Goal: Task Accomplishment & Management: Complete application form

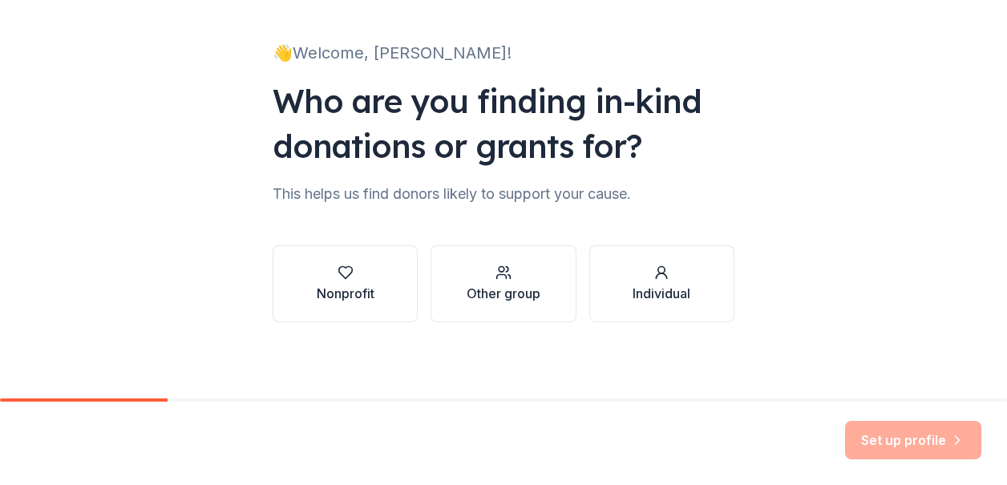
scroll to position [88, 0]
click at [335, 298] on div "Nonprofit" at bounding box center [346, 292] width 58 height 19
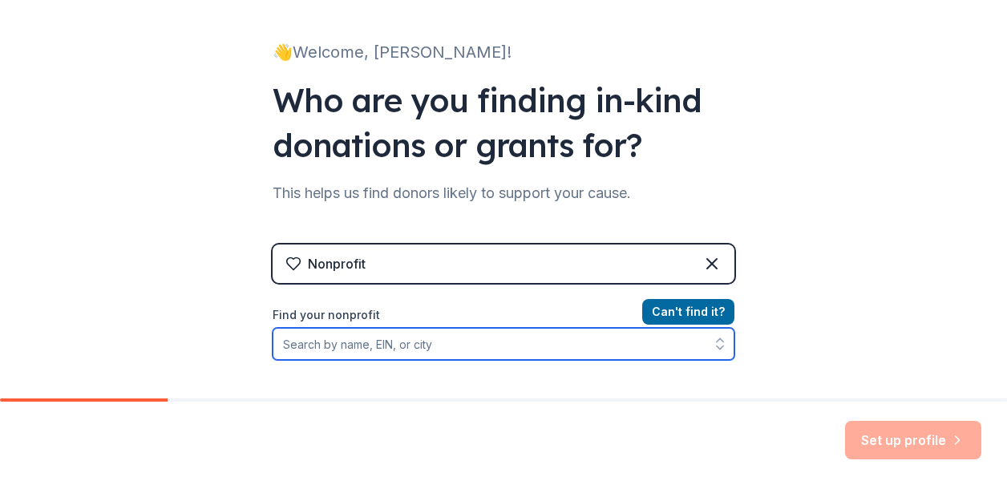
click at [384, 356] on input "Find your nonprofit" at bounding box center [504, 344] width 462 height 32
click at [389, 347] on input "Find your nonprofit" at bounding box center [504, 344] width 462 height 32
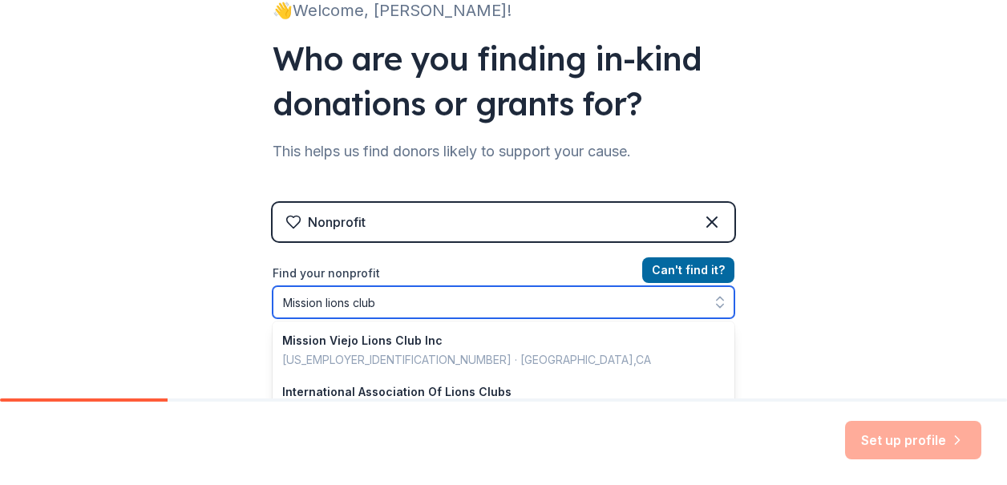
click at [400, 304] on input "Mission lions club" at bounding box center [504, 302] width 462 height 32
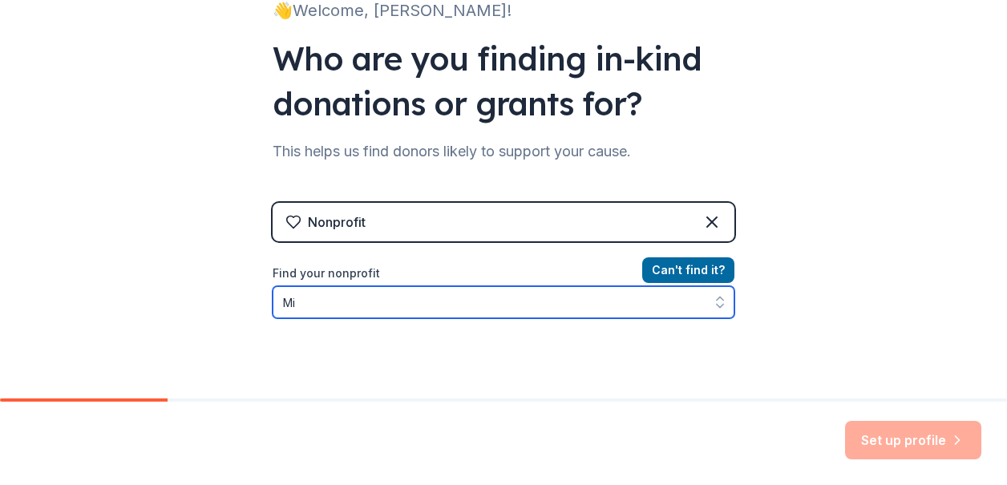
type input "M"
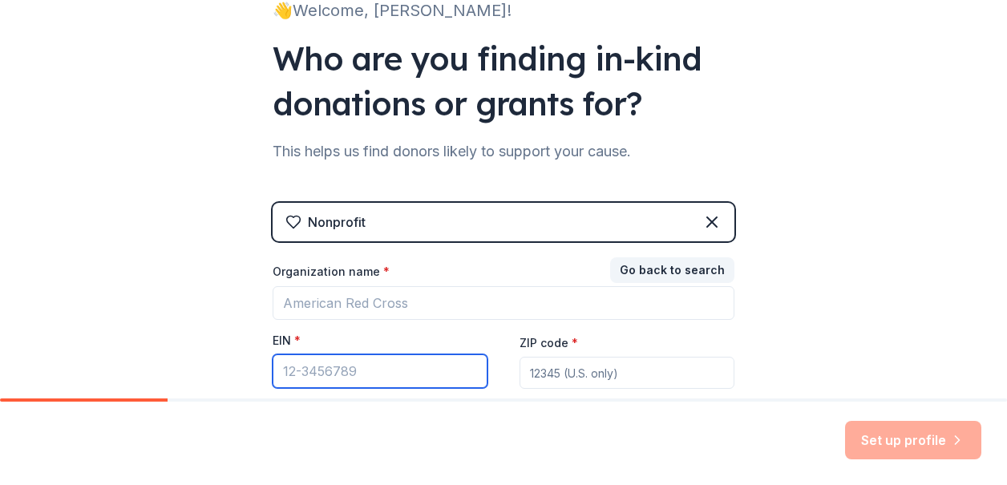
click at [315, 371] on input "EIN *" at bounding box center [380, 371] width 215 height 34
type input "[US_EMPLOYER_IDENTIFICATION_NUMBER]"
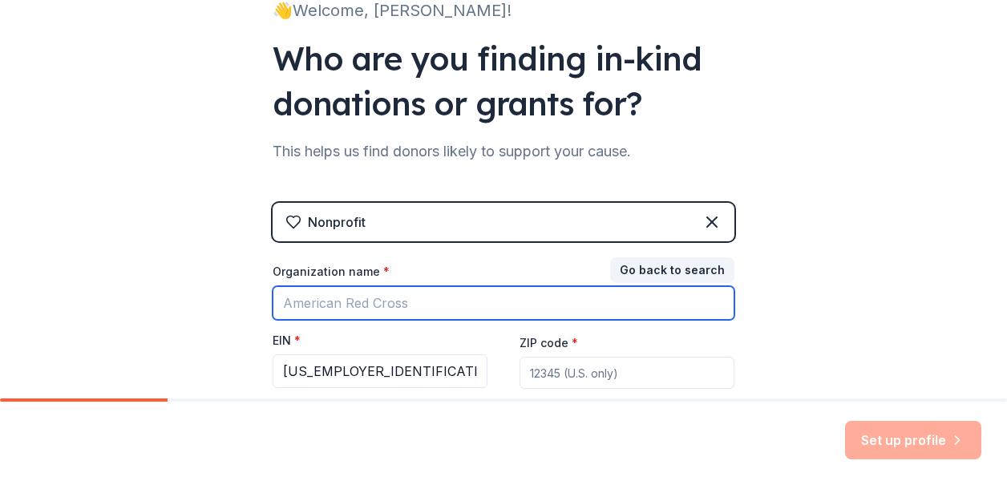
click at [310, 308] on input "Organization name *" at bounding box center [504, 303] width 462 height 34
click at [288, 306] on input "mission lions club" at bounding box center [504, 303] width 462 height 34
type input "Mission lions club"
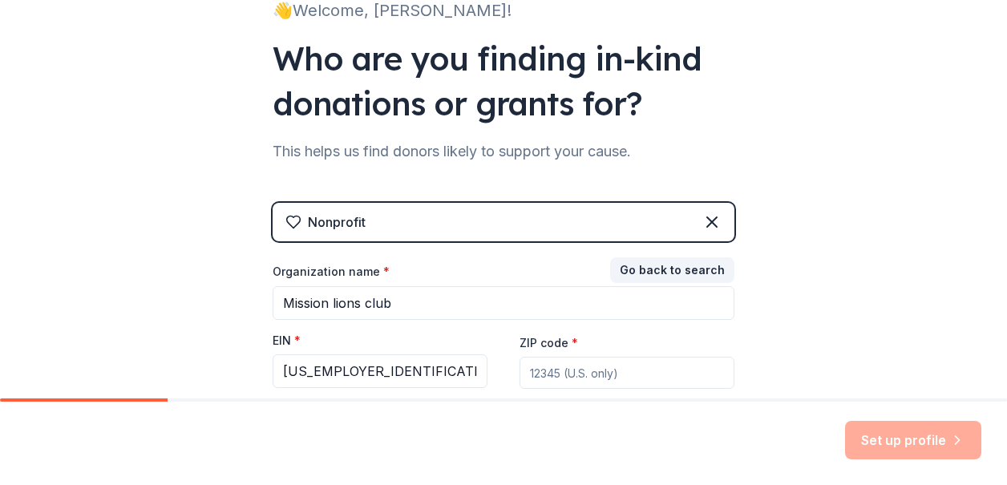
click at [596, 378] on input "ZIP code *" at bounding box center [627, 373] width 215 height 32
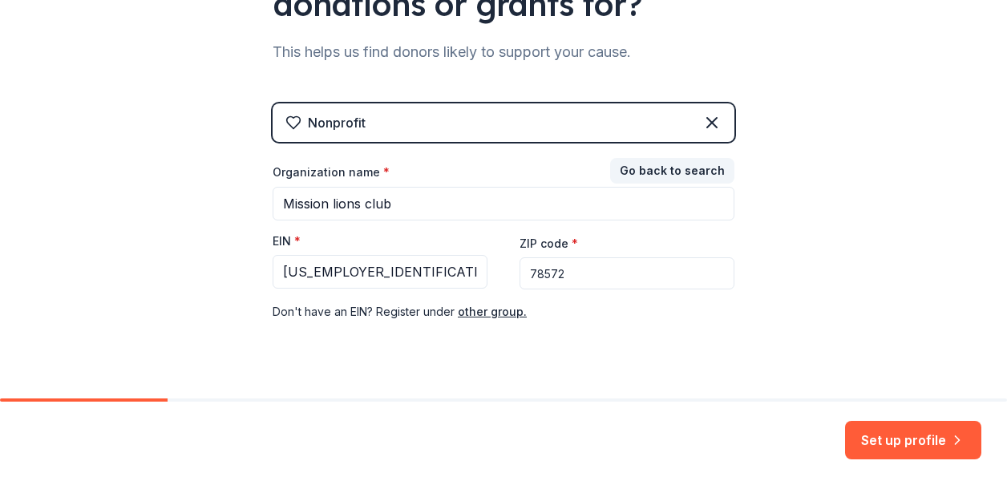
scroll to position [261, 0]
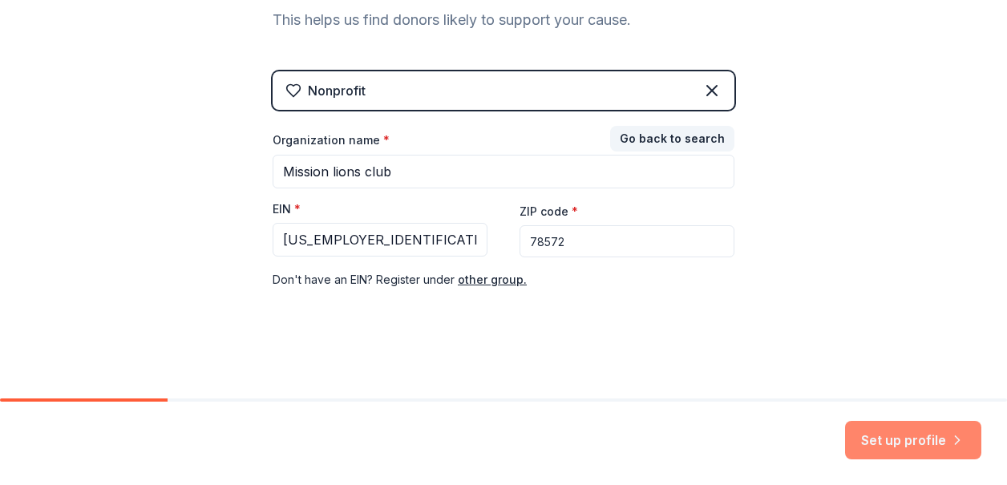
type input "78572"
click at [892, 442] on button "Set up profile" at bounding box center [913, 440] width 136 height 38
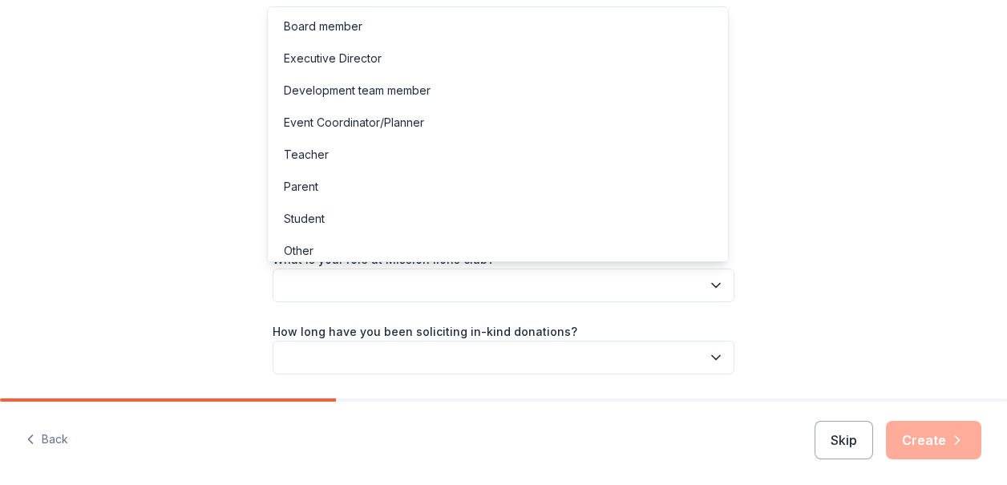
click at [712, 286] on icon "button" at bounding box center [716, 286] width 8 height 4
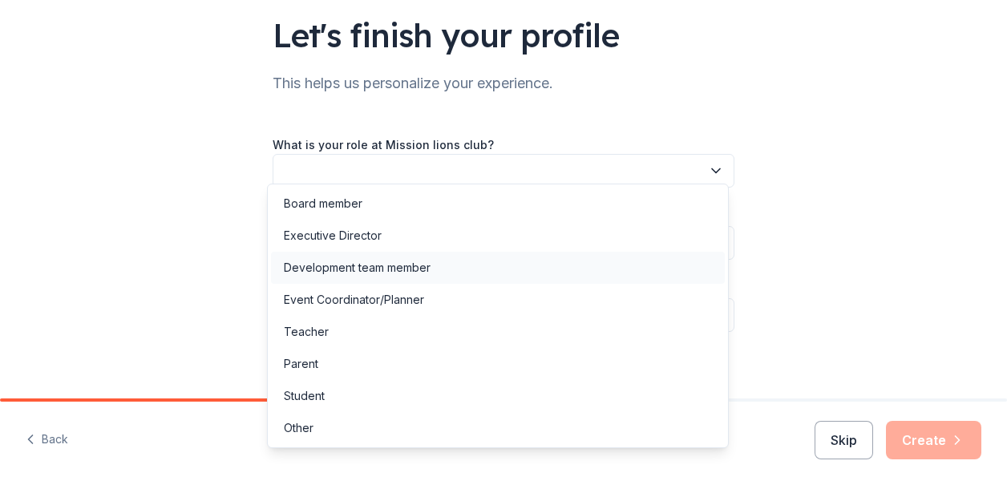
scroll to position [125, 0]
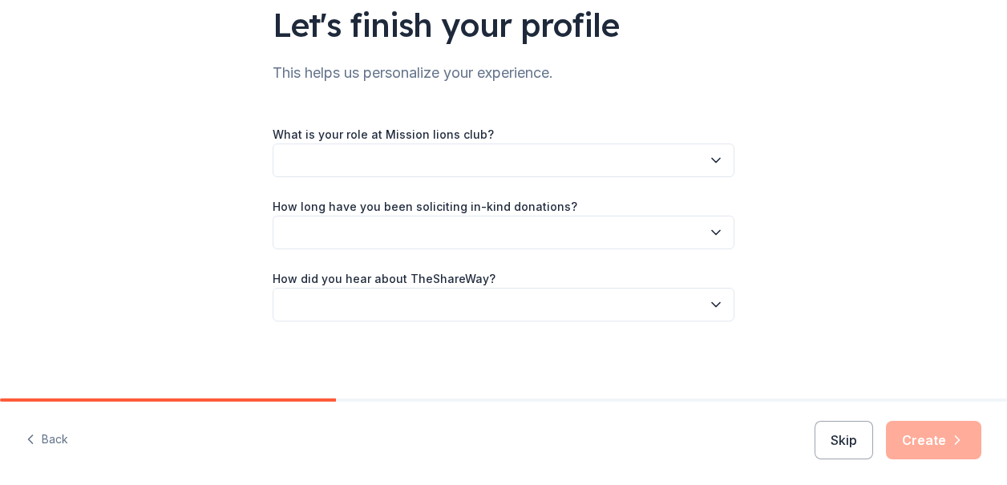
click at [389, 167] on button "button" at bounding box center [504, 161] width 462 height 34
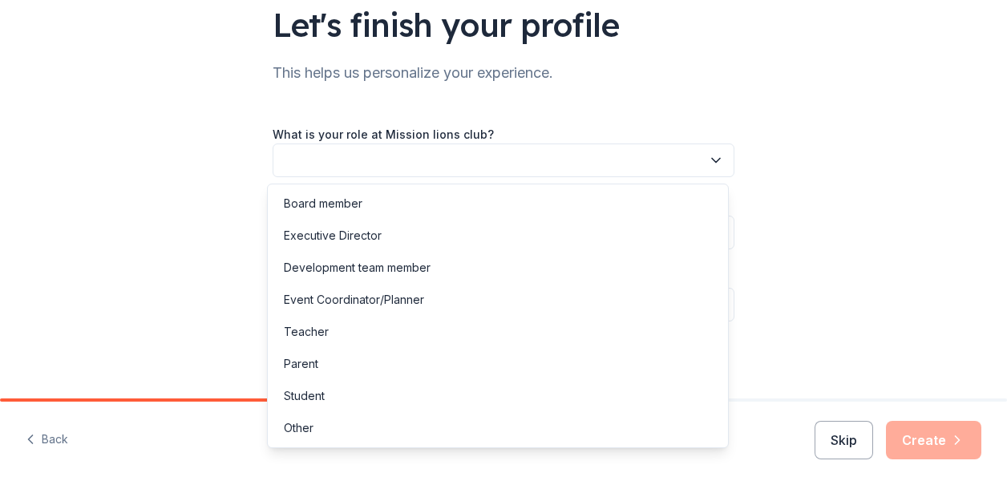
click at [715, 156] on icon "button" at bounding box center [716, 160] width 16 height 16
click at [358, 301] on div "Event Coordinator/Planner" at bounding box center [354, 299] width 140 height 19
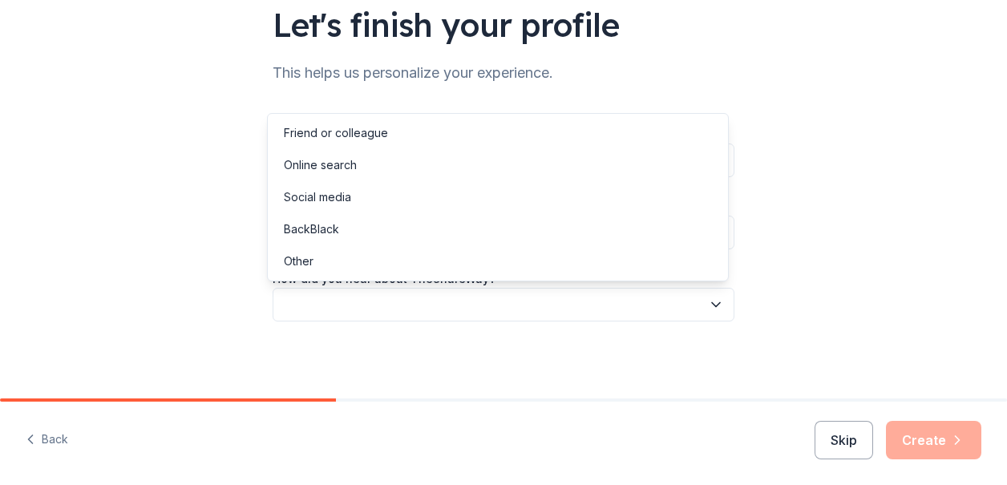
click at [712, 306] on icon "button" at bounding box center [716, 305] width 8 height 4
click at [352, 165] on div "Online search" at bounding box center [320, 165] width 73 height 19
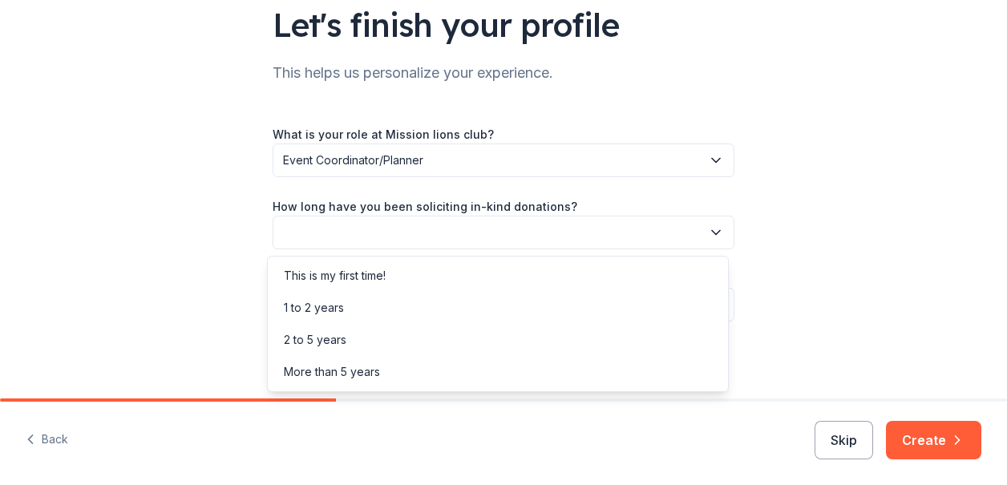
click at [709, 235] on icon "button" at bounding box center [716, 233] width 16 height 16
click at [341, 270] on div "This is my first time!" at bounding box center [335, 275] width 102 height 19
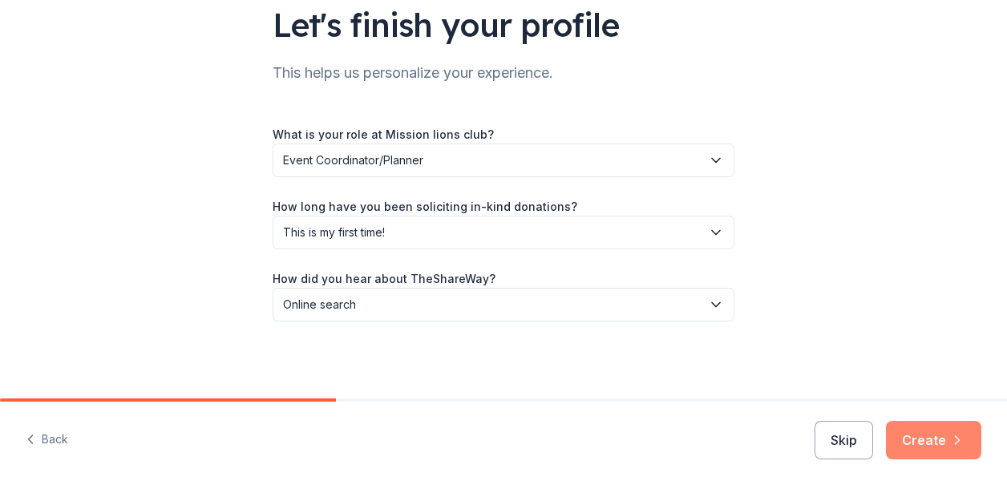
click at [945, 434] on button "Create" at bounding box center [933, 440] width 95 height 38
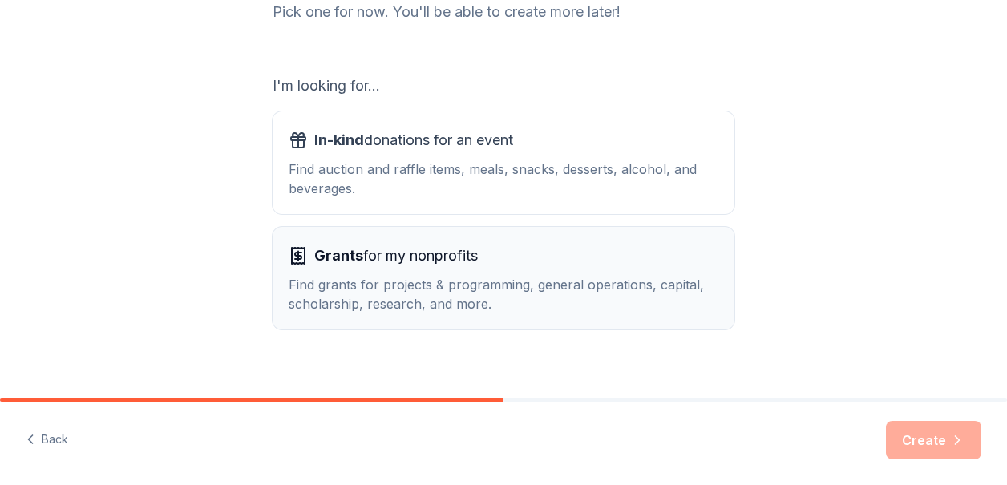
scroll to position [241, 0]
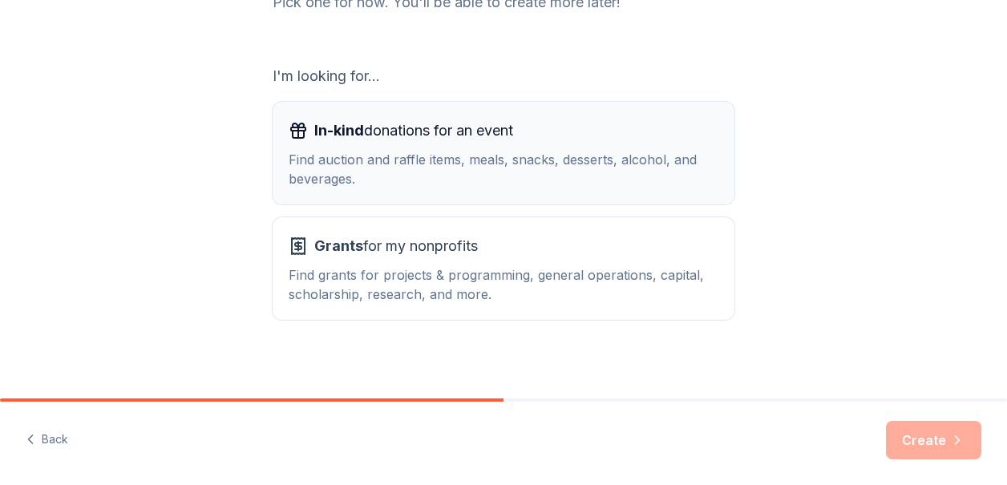
click at [550, 171] on div "Find auction and raffle items, meals, snacks, desserts, alcohol, and beverages." at bounding box center [504, 169] width 430 height 38
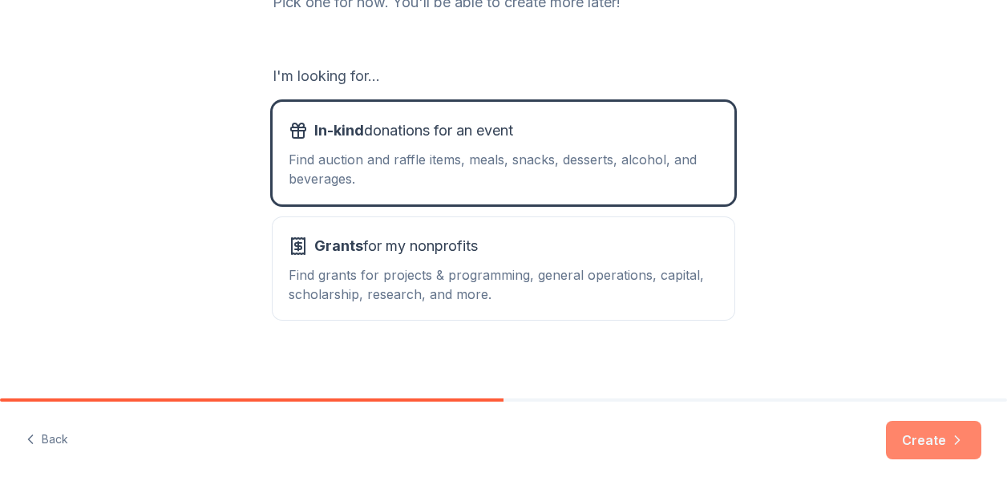
click at [922, 440] on button "Create" at bounding box center [933, 440] width 95 height 38
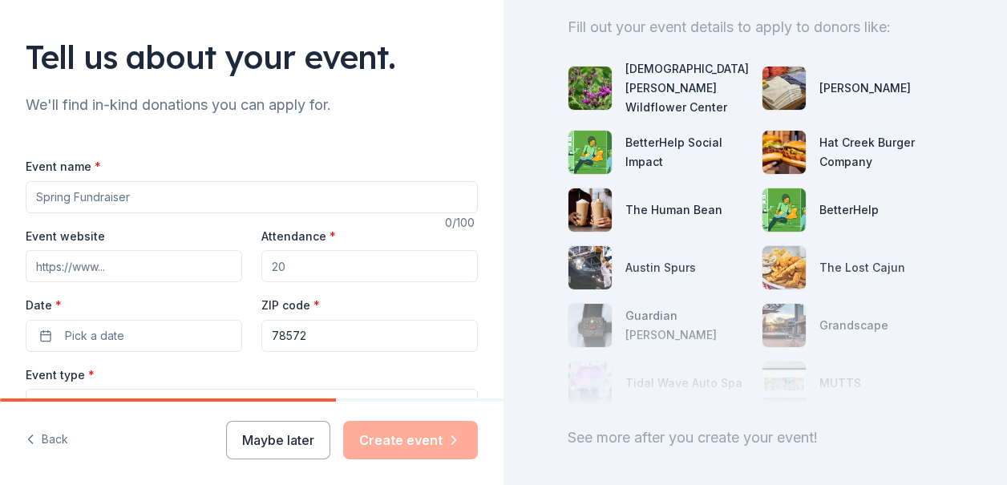
scroll to position [80, 0]
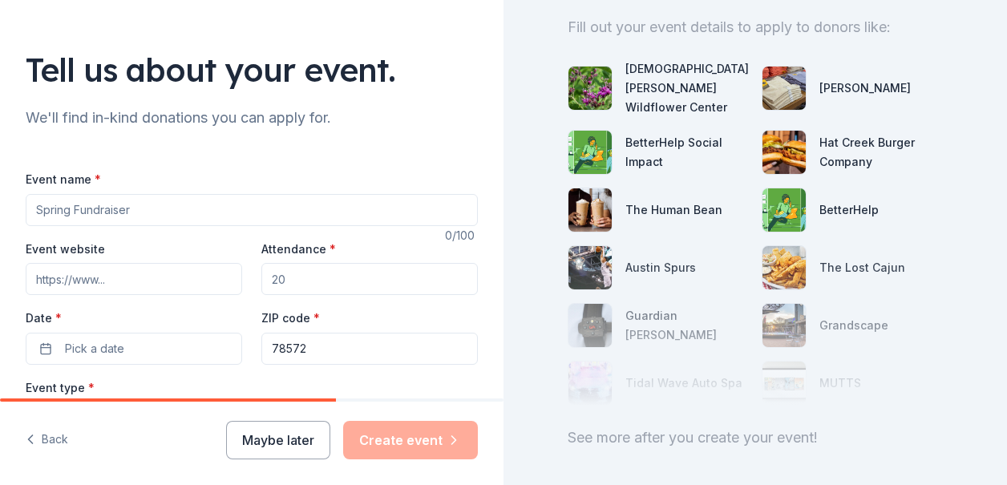
click at [141, 205] on input "Event name *" at bounding box center [252, 210] width 452 height 32
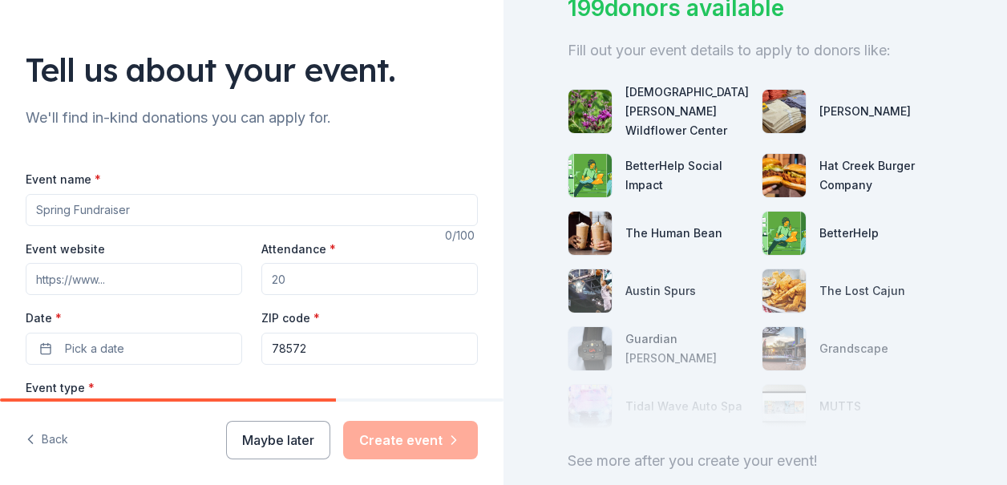
scroll to position [0, 0]
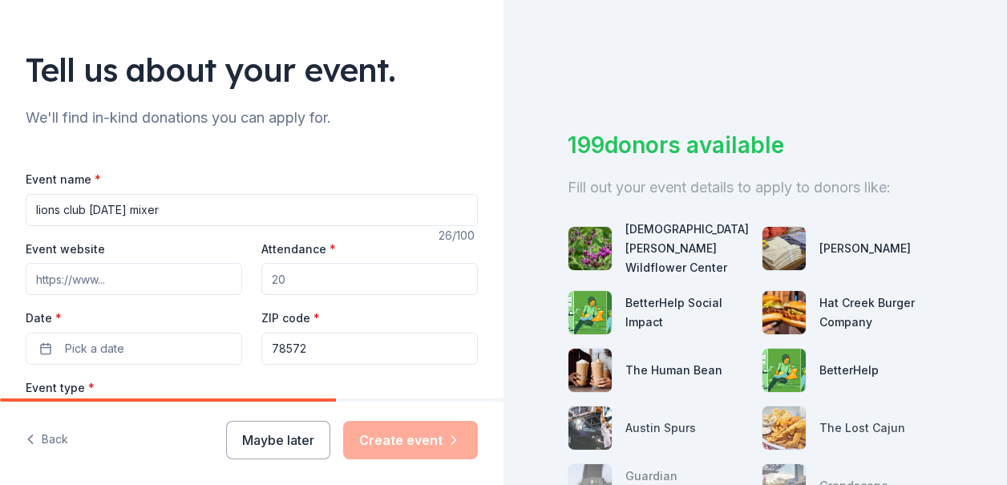
type input "lions club [DATE] mixer"
click at [61, 269] on input "Event website" at bounding box center [134, 279] width 217 height 32
type input "m"
type input "[DOMAIN_NAME]"
click at [317, 282] on input "Attendance *" at bounding box center [369, 279] width 217 height 32
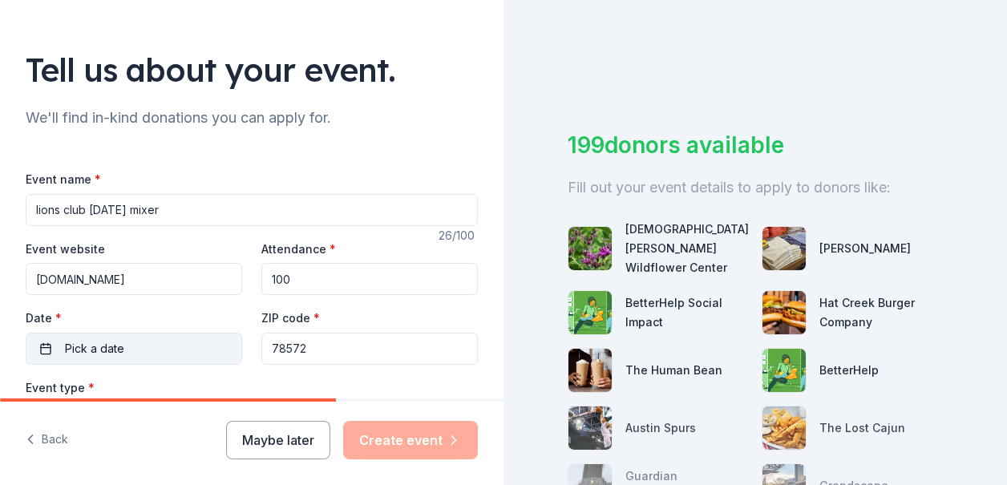
type input "100"
click at [140, 342] on button "Pick a date" at bounding box center [134, 349] width 217 height 32
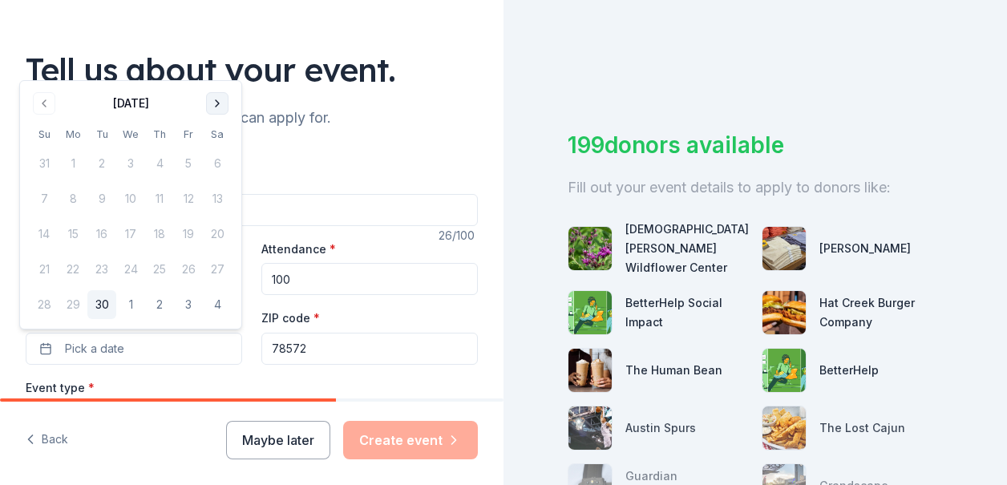
click at [225, 111] on button "Go to next month" at bounding box center [217, 103] width 22 height 22
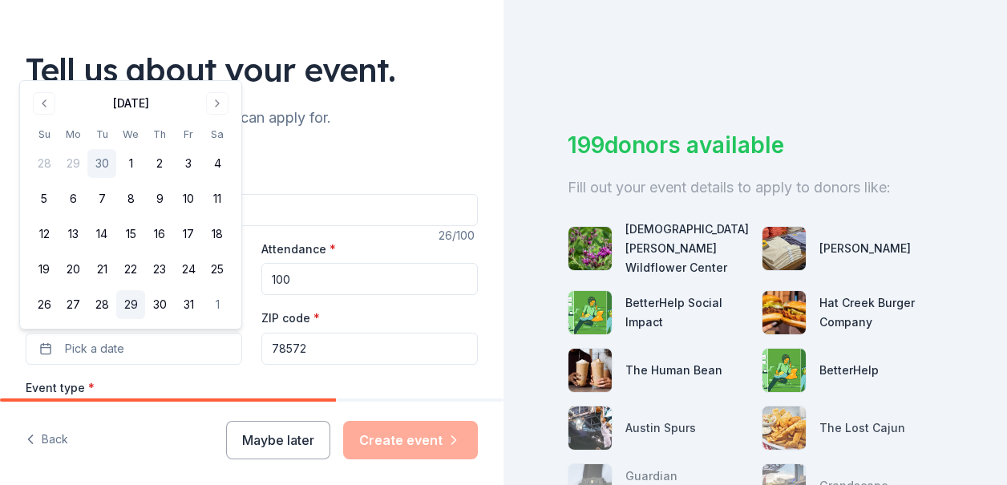
click at [136, 302] on button "29" at bounding box center [130, 304] width 29 height 29
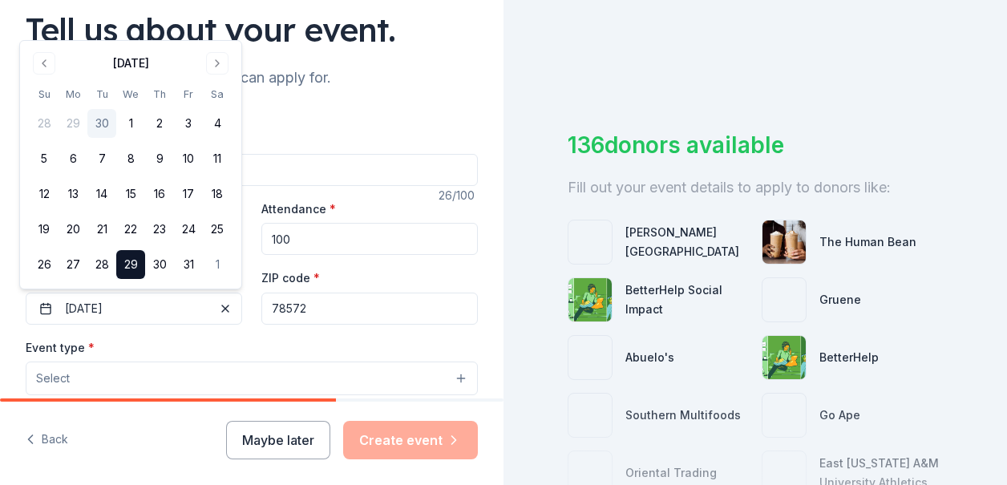
scroll to position [160, 0]
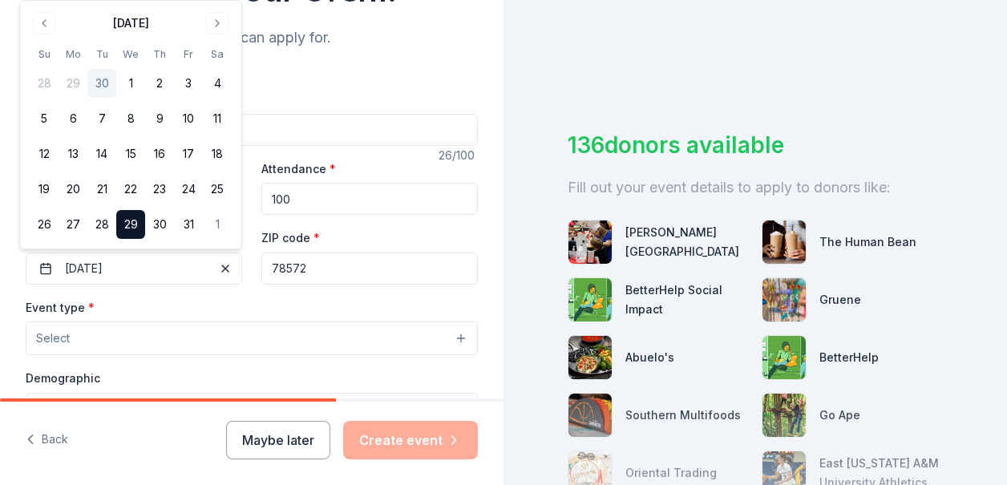
click at [484, 244] on div "Tell us about your event. We'll find in-kind donations you can apply for. Event…" at bounding box center [252, 373] width 504 height 1067
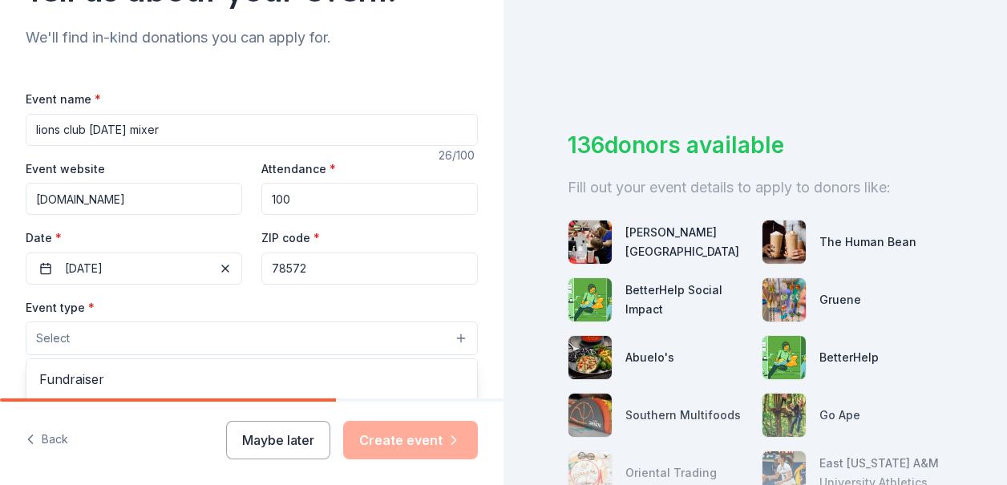
click at [76, 336] on button "Select" at bounding box center [252, 339] width 452 height 34
click at [59, 333] on span "Select" at bounding box center [53, 338] width 34 height 19
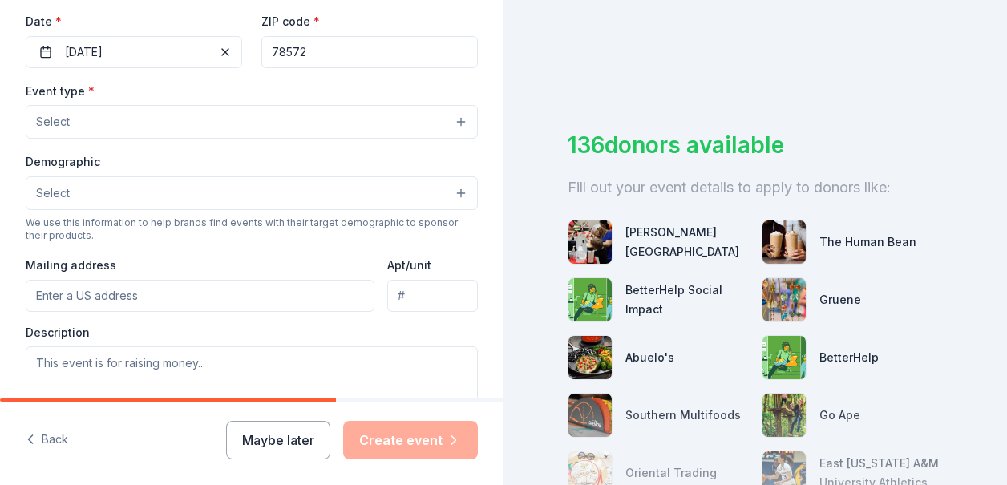
scroll to position [401, 0]
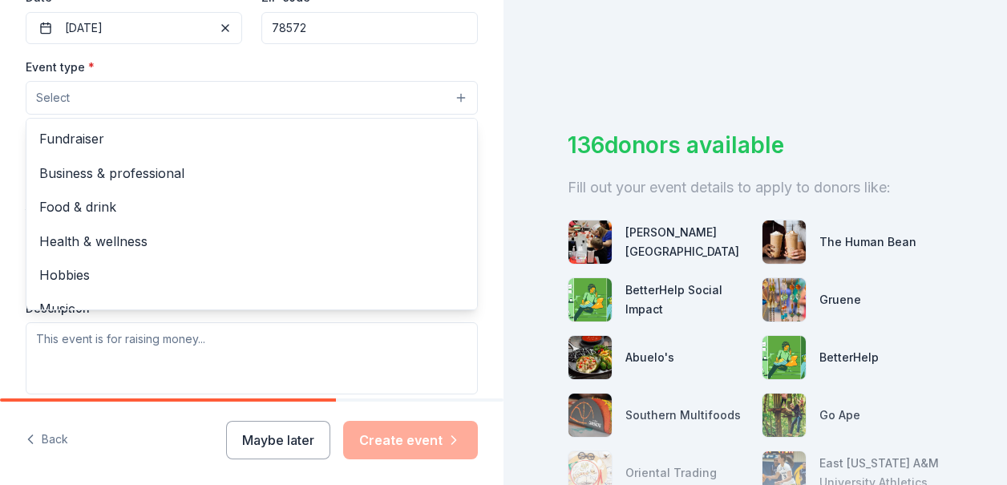
click at [454, 93] on button "Select" at bounding box center [252, 98] width 452 height 34
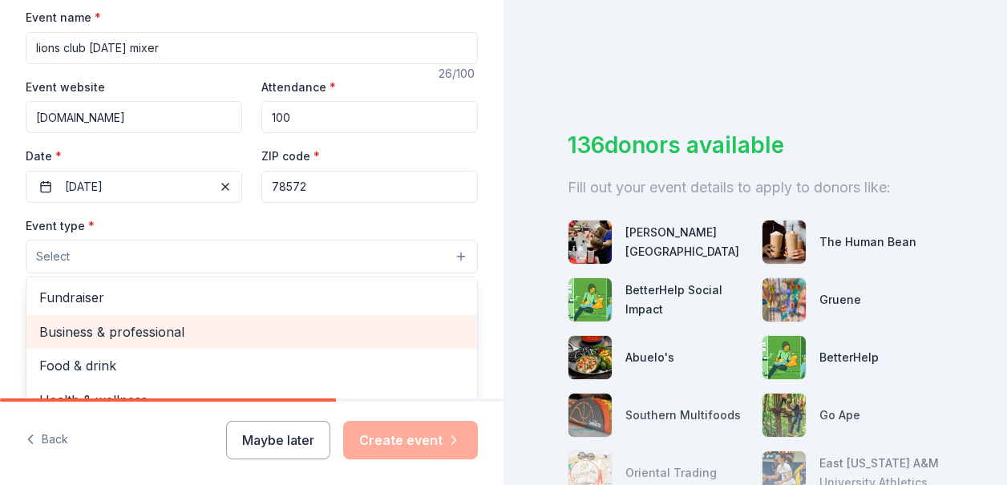
scroll to position [241, 0]
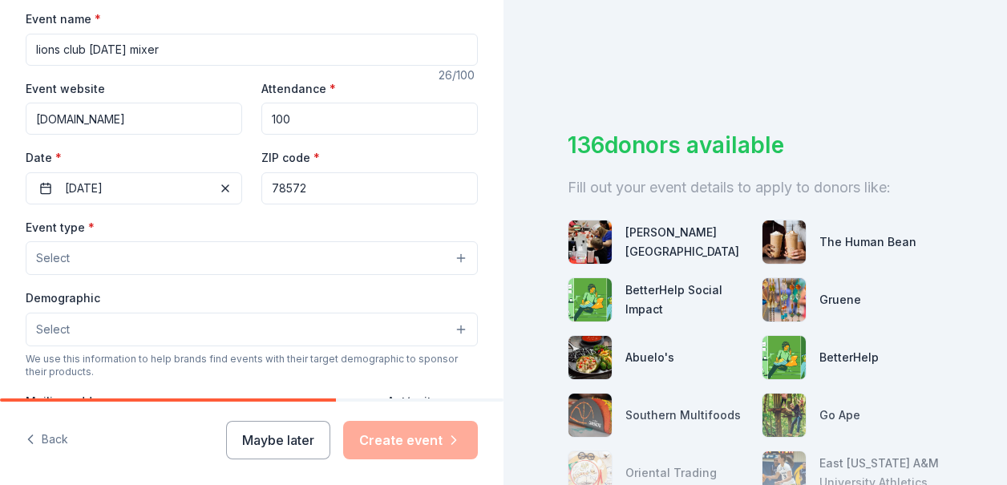
click at [375, 246] on button "Select" at bounding box center [252, 258] width 452 height 34
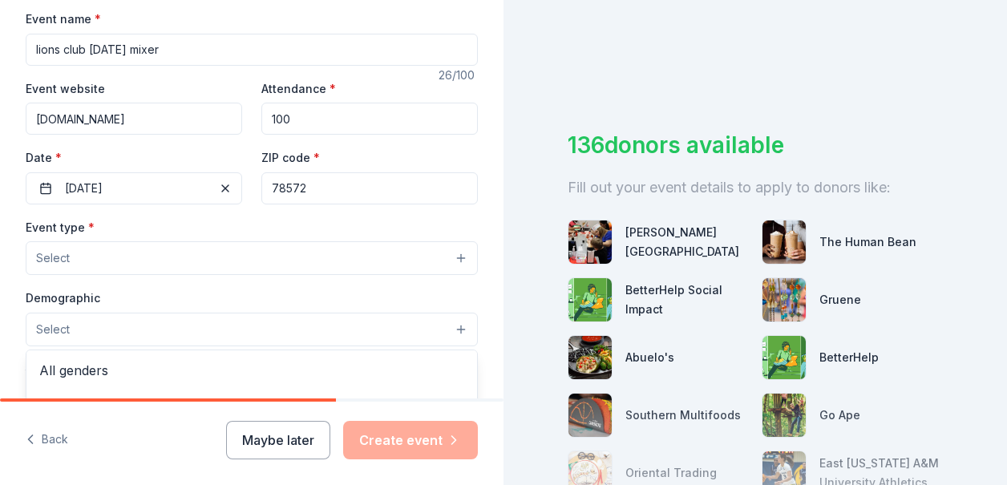
click at [87, 322] on button "Select" at bounding box center [252, 330] width 452 height 34
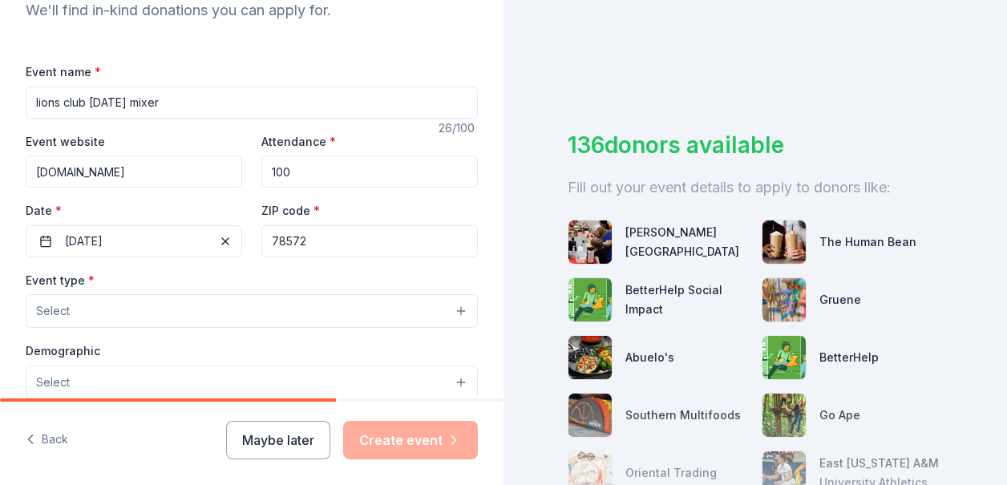
scroll to position [348, 0]
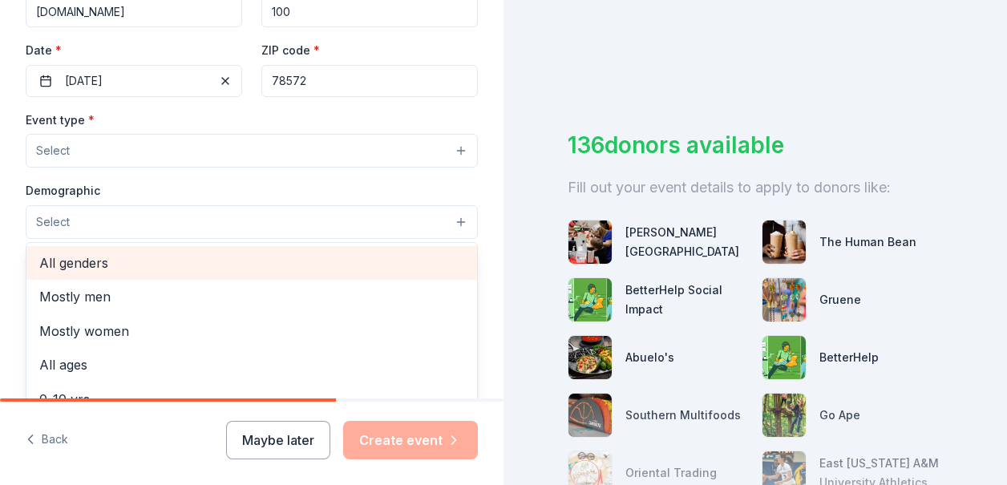
click at [128, 261] on span "All genders" at bounding box center [251, 263] width 425 height 21
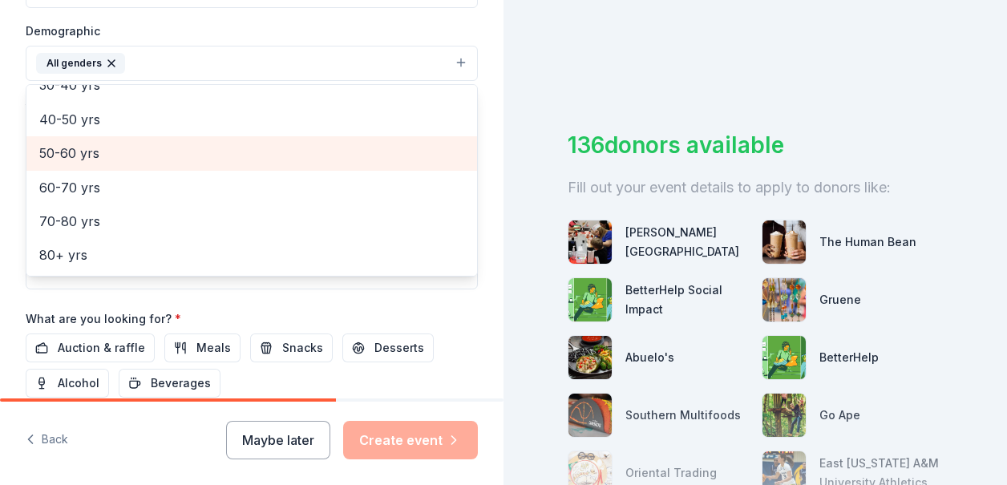
scroll to position [508, 0]
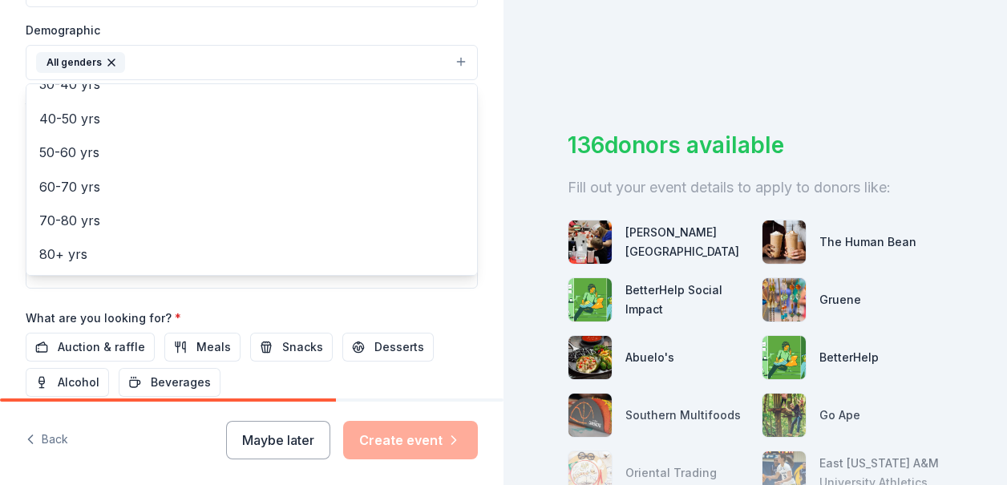
click at [487, 101] on div "Tell us about your event. We'll find in-kind donations you can apply for. Event…" at bounding box center [252, 26] width 504 height 1069
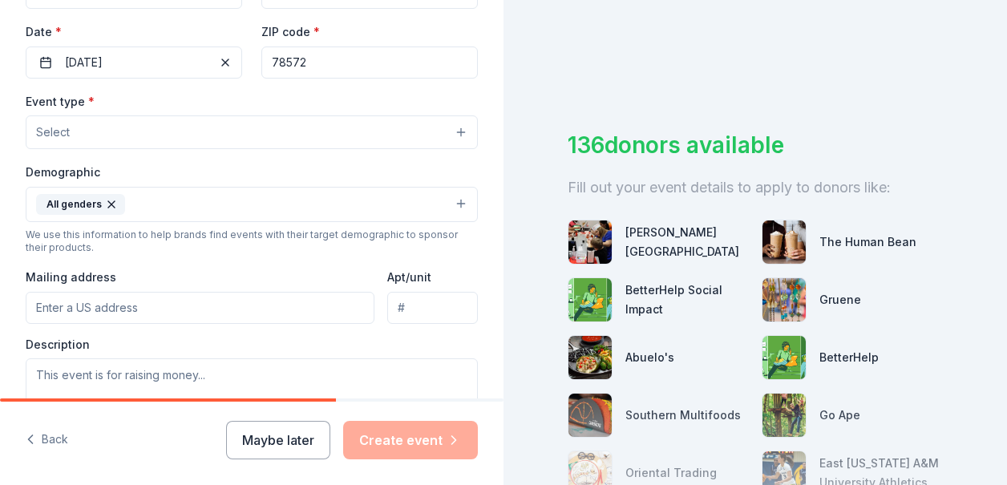
scroll to position [348, 0]
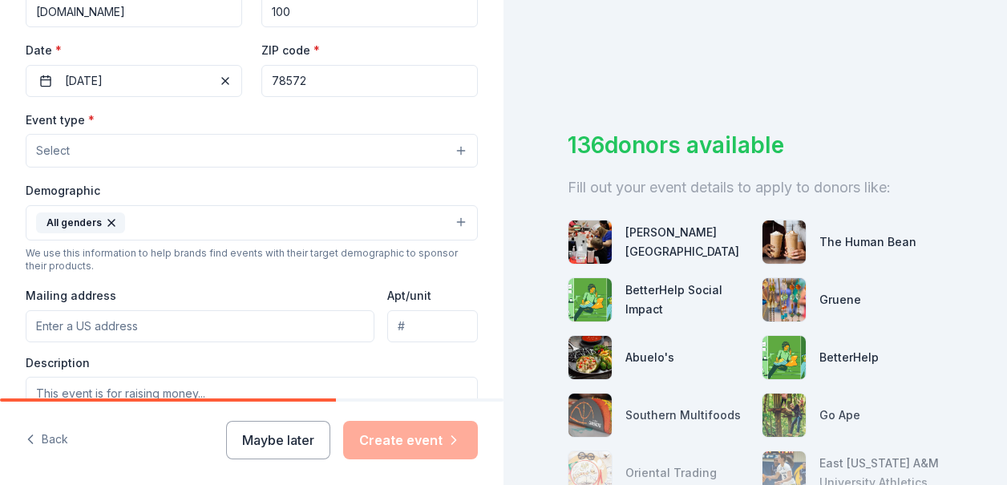
click at [144, 328] on input "Mailing address" at bounding box center [200, 326] width 349 height 32
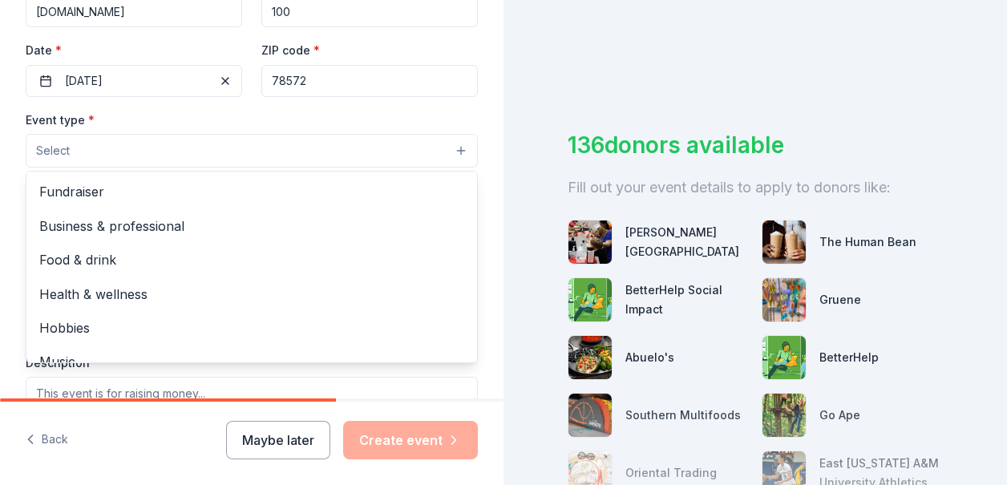
click at [448, 146] on button "Select" at bounding box center [252, 151] width 452 height 34
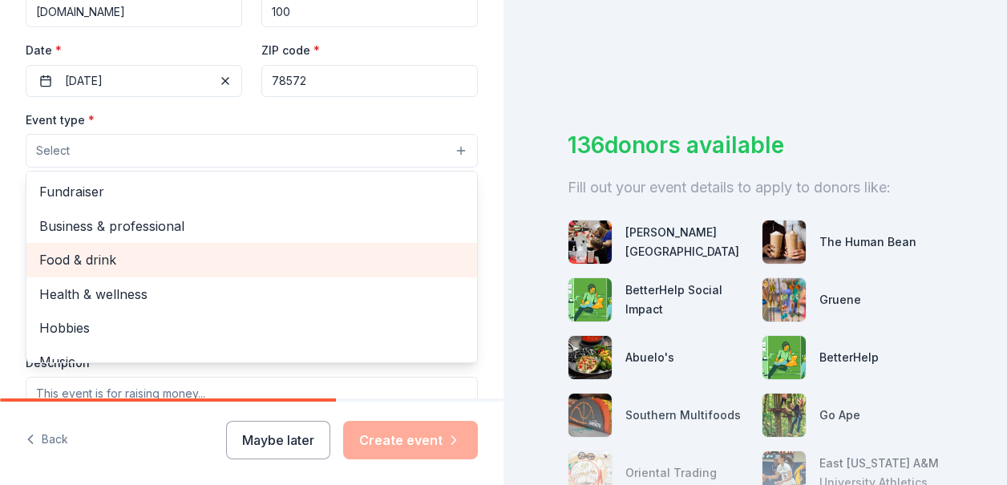
click at [256, 261] on span "Food & drink" at bounding box center [251, 259] width 425 height 21
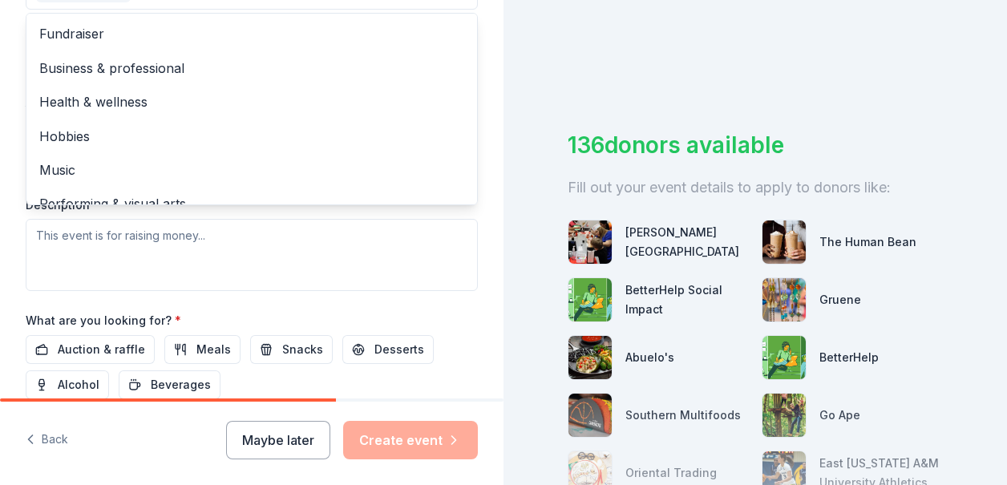
scroll to position [508, 0]
click at [438, 300] on div "Event name * lions club [DATE] mixer 26 /100 Event website [DOMAIN_NAME] Attend…" at bounding box center [252, 113] width 452 height 744
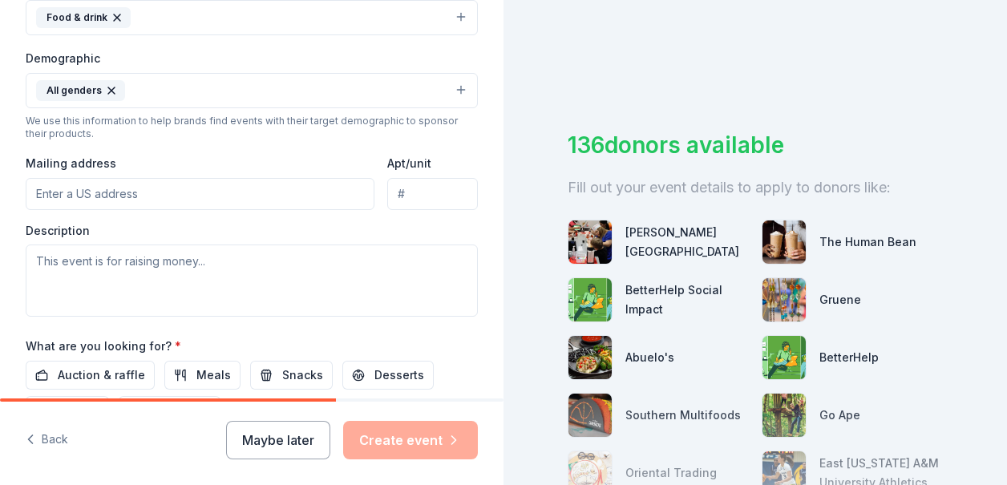
click at [245, 185] on input "Mailing address" at bounding box center [200, 194] width 349 height 32
type input "[STREET_ADDRESS]"
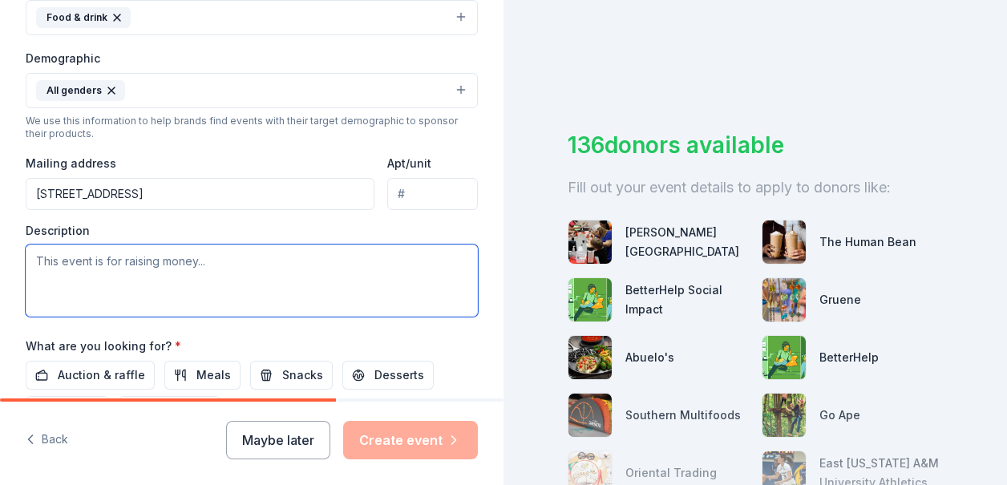
click at [101, 259] on textarea at bounding box center [252, 281] width 452 height 72
type textarea "t"
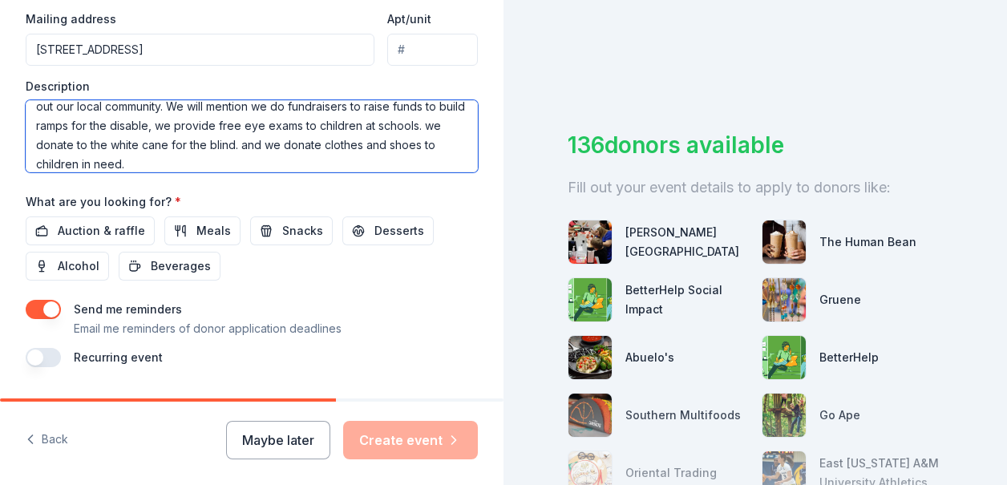
scroll to position [642, 0]
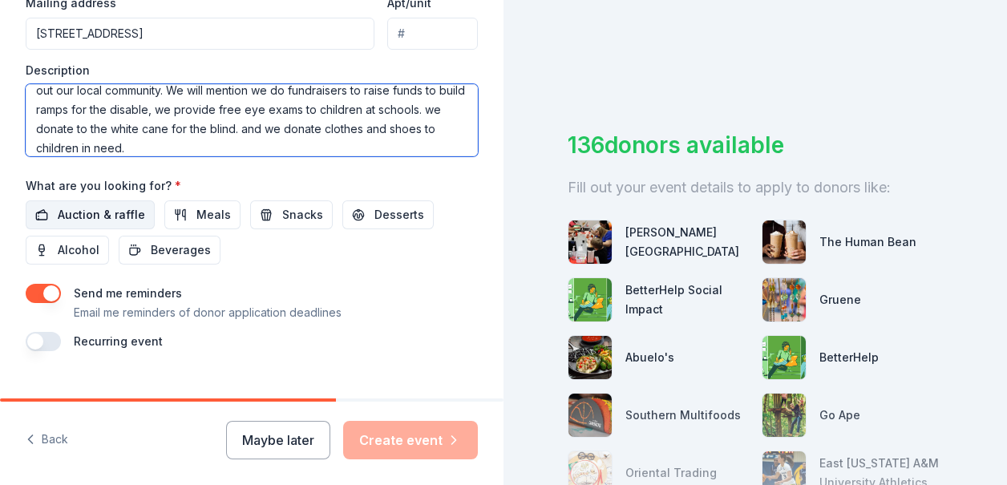
type textarea "the event we are having is to invite new members to our club. we are wanting ra…"
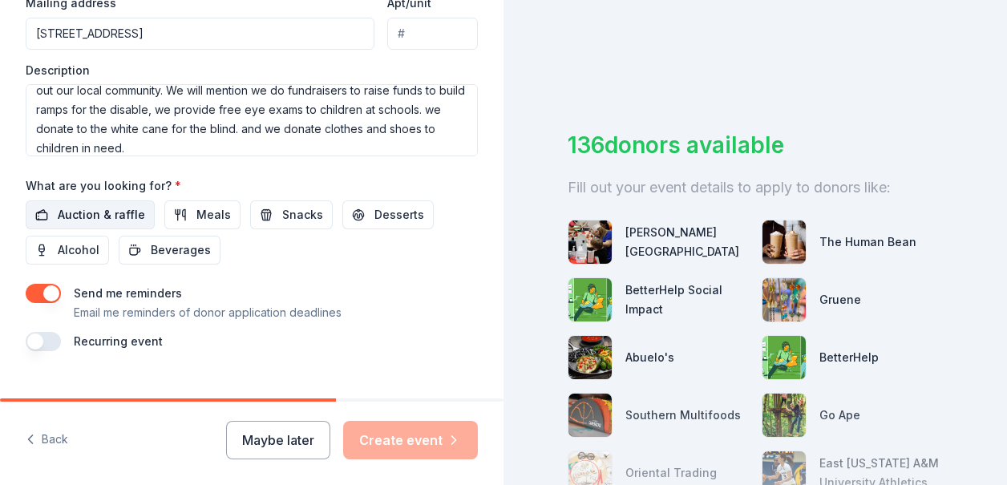
click at [120, 211] on span "Auction & raffle" at bounding box center [101, 214] width 87 height 19
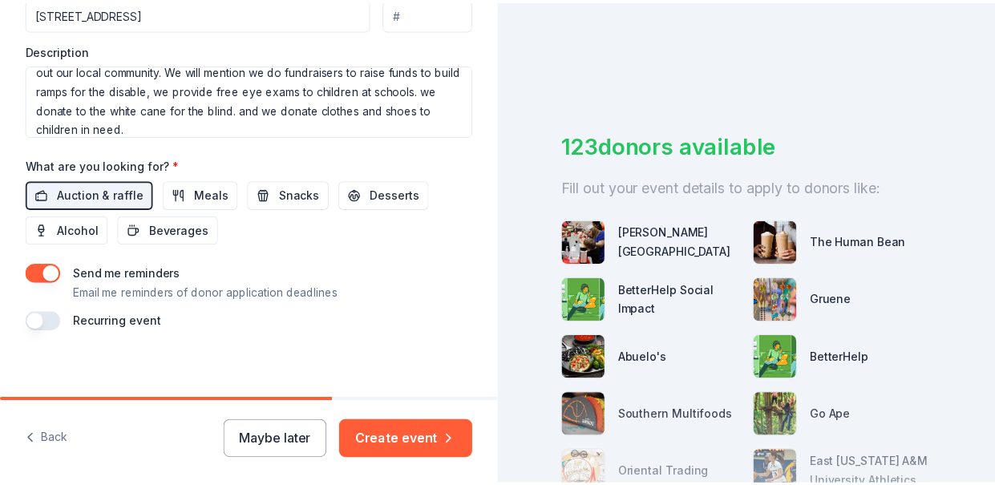
scroll to position [672, 0]
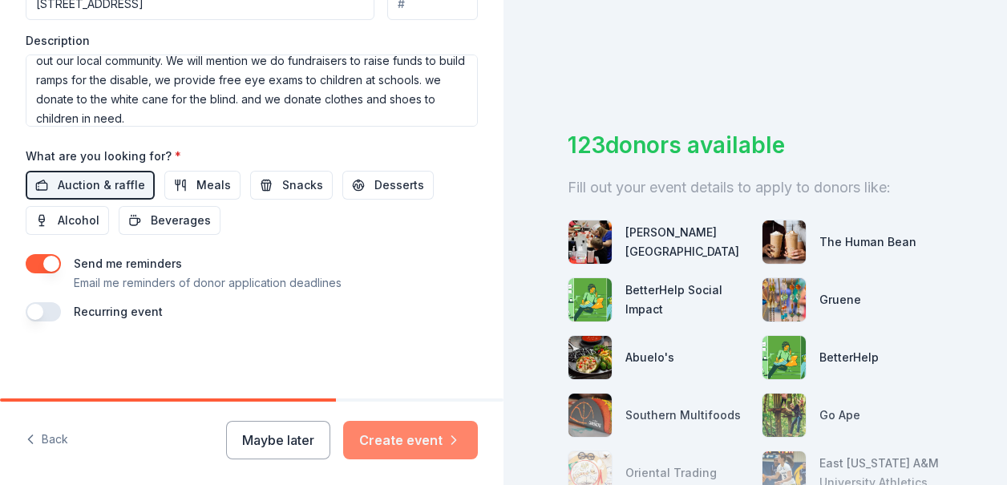
click at [430, 450] on button "Create event" at bounding box center [410, 440] width 135 height 38
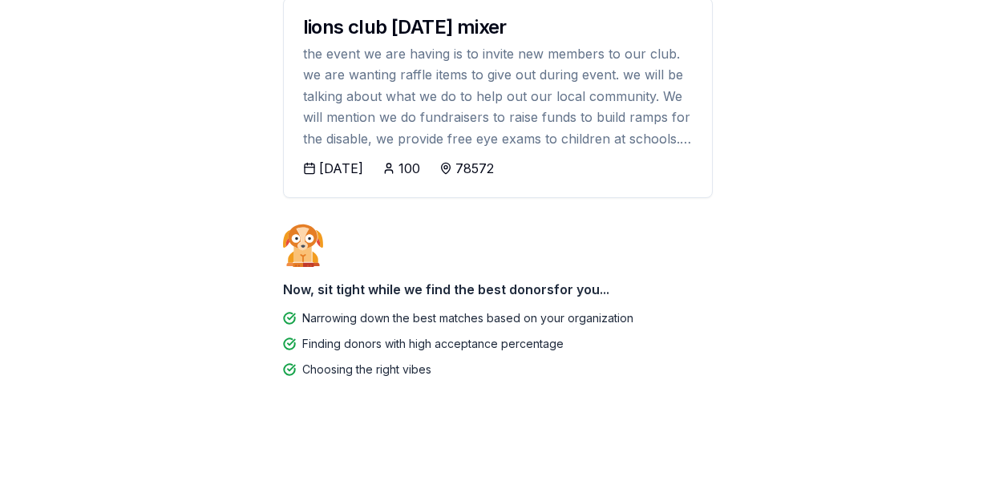
scroll to position [133, 0]
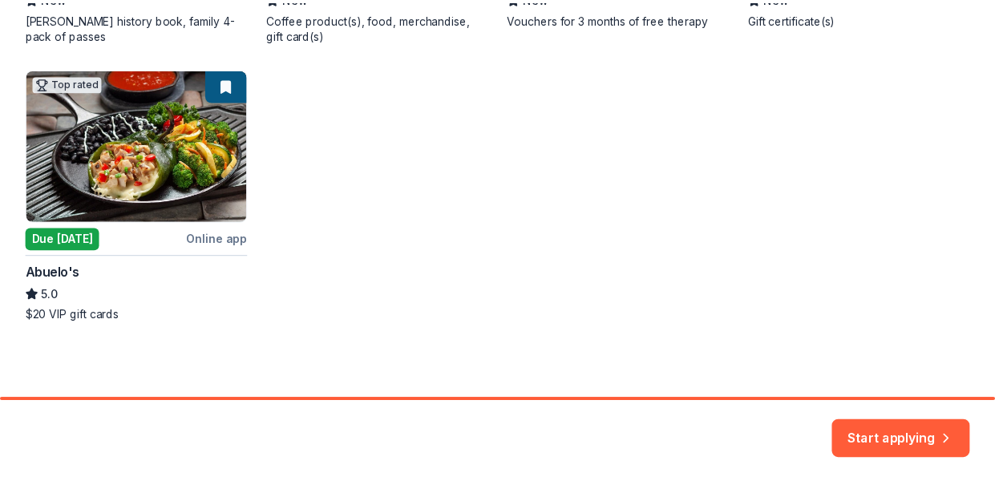
scroll to position [557, 0]
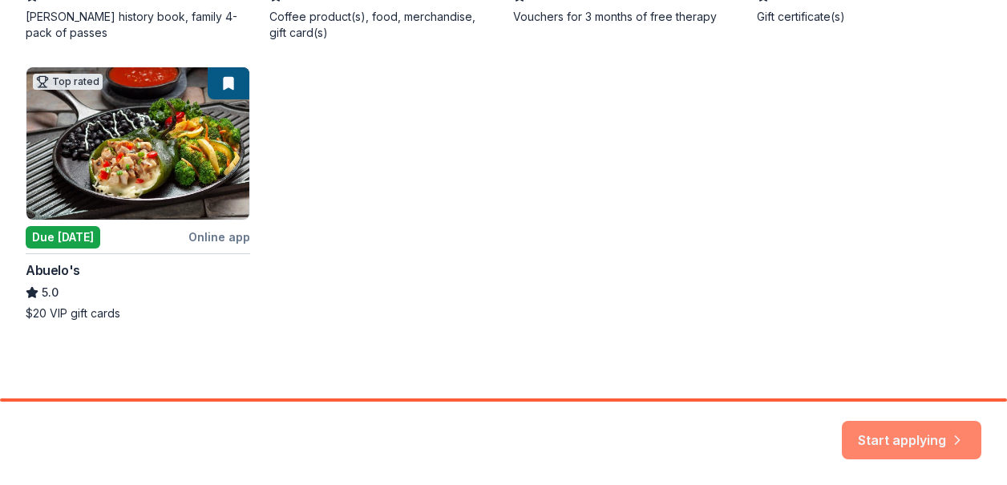
click at [909, 440] on button "Start applying" at bounding box center [912, 434] width 140 height 38
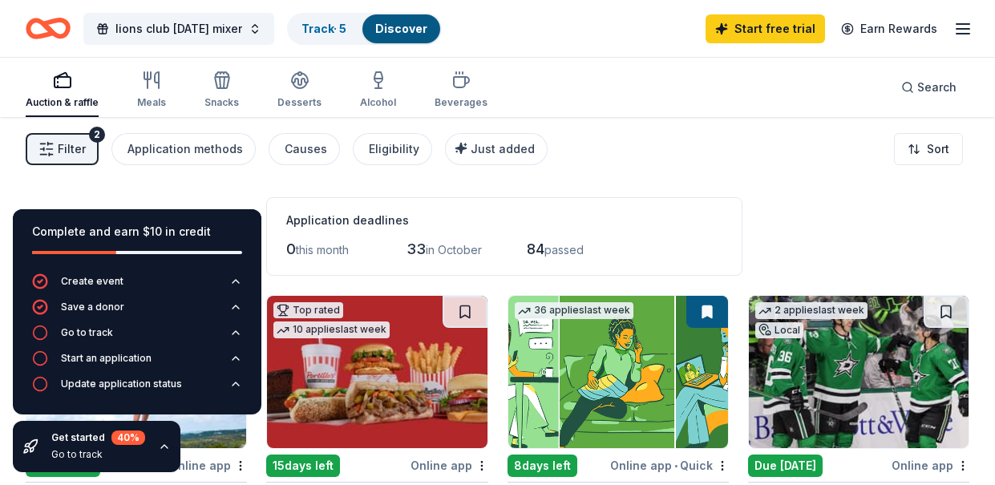
click at [90, 133] on div "2" at bounding box center [97, 135] width 16 height 16
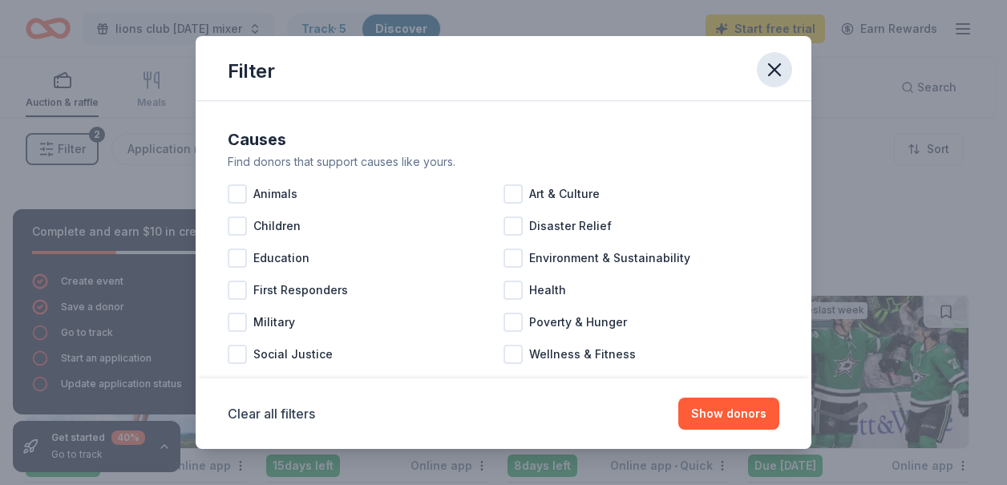
click at [779, 73] on icon "button" at bounding box center [774, 69] width 11 height 11
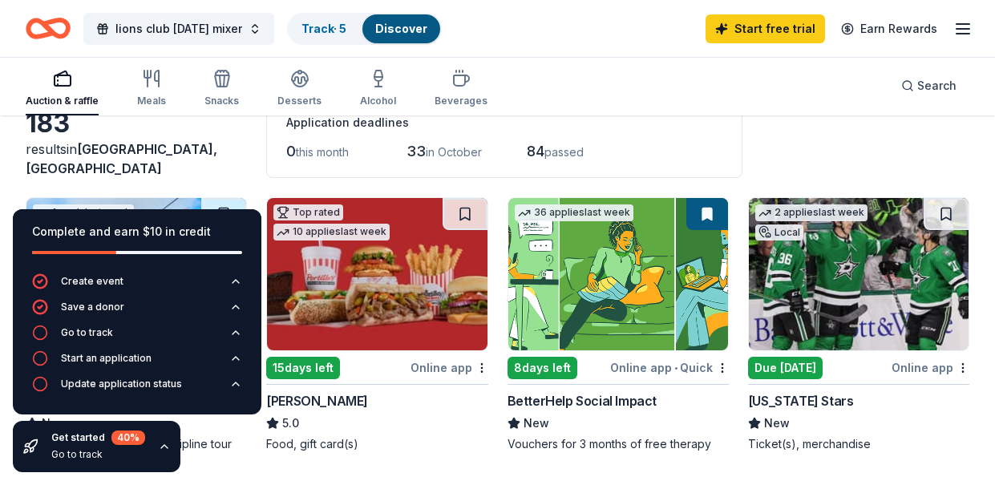
scroll to position [160, 0]
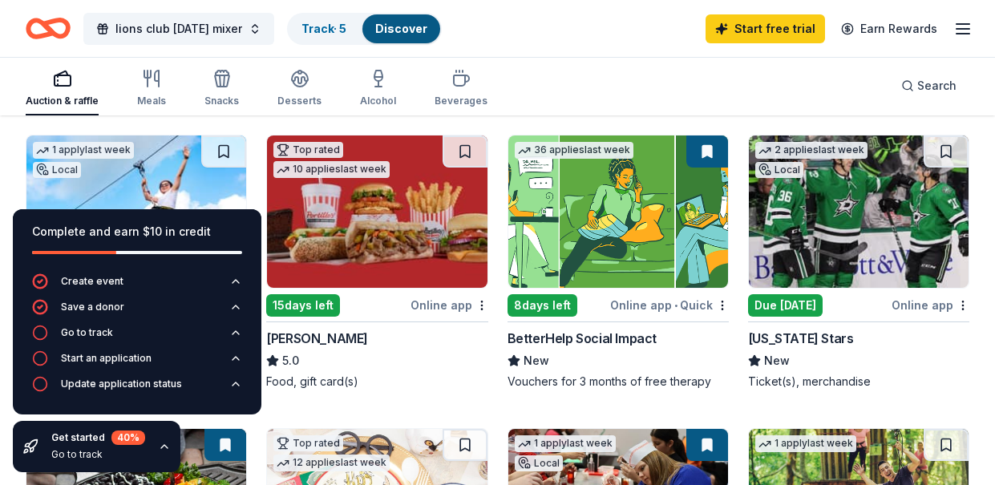
drag, startPoint x: 192, startPoint y: 369, endPoint x: 382, endPoint y: 370, distance: 189.3
click at [98, 333] on div "Go to track" at bounding box center [87, 332] width 52 height 13
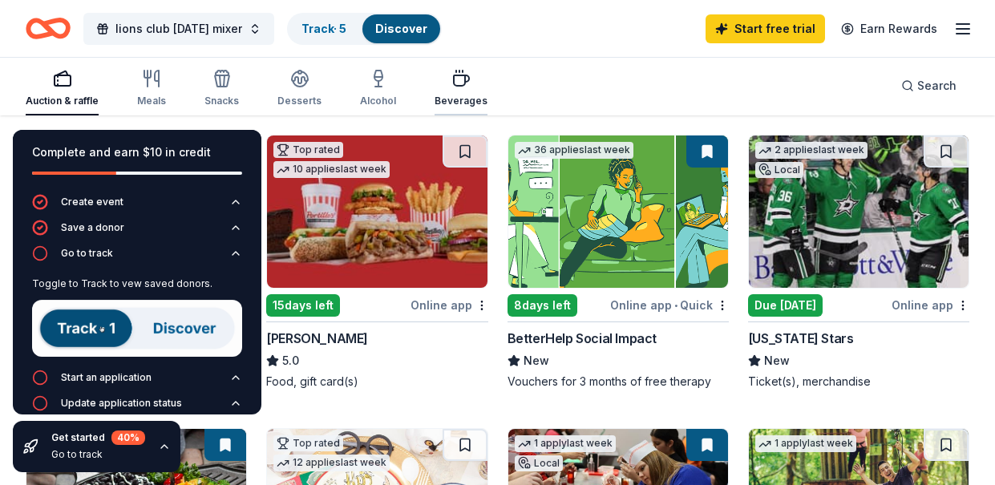
click at [451, 98] on div "Beverages" at bounding box center [461, 101] width 53 height 13
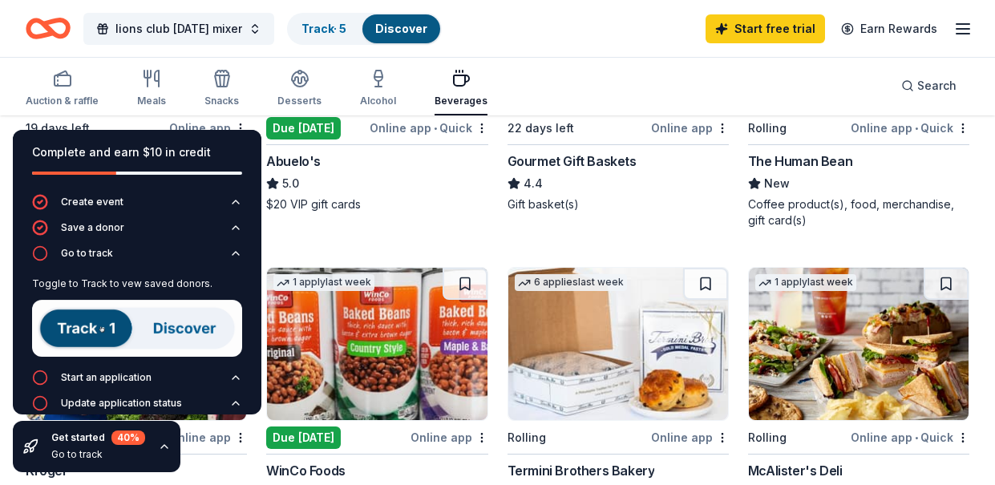
scroll to position [241, 0]
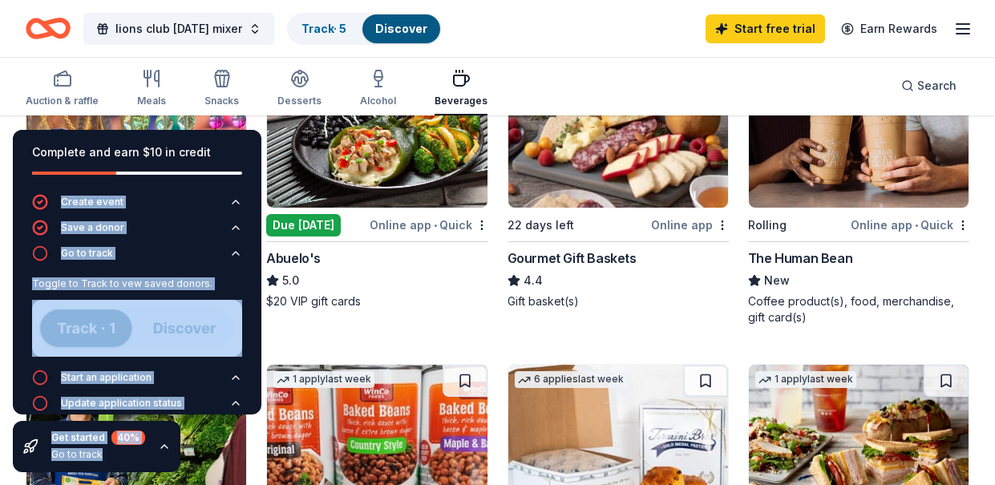
drag, startPoint x: 233, startPoint y: 140, endPoint x: 455, endPoint y: 117, distance: 222.6
click at [521, 92] on div "Auction & raffle Meals Snacks Desserts Alcohol Beverages Search" at bounding box center [498, 85] width 944 height 59
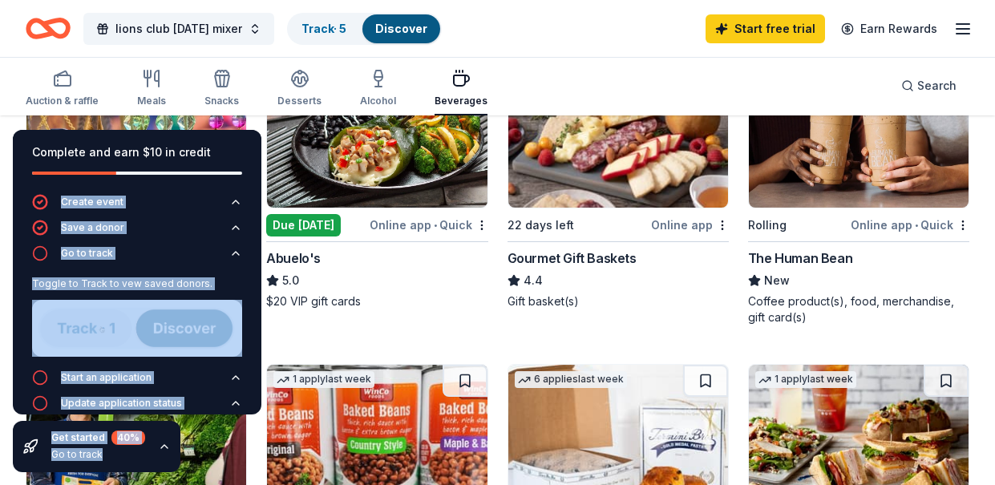
click at [553, 84] on div "Auction & raffle Meals Snacks Desserts Alcohol Beverages Search" at bounding box center [498, 85] width 944 height 59
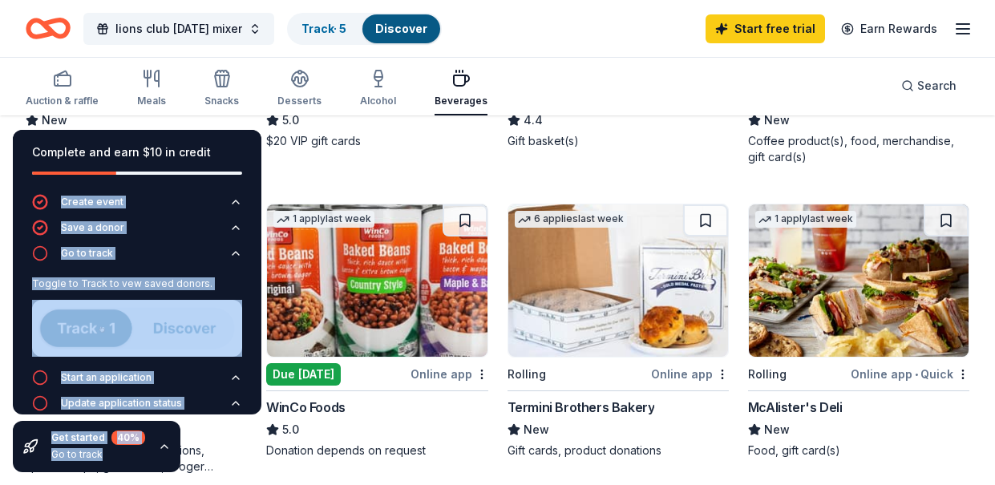
scroll to position [481, 0]
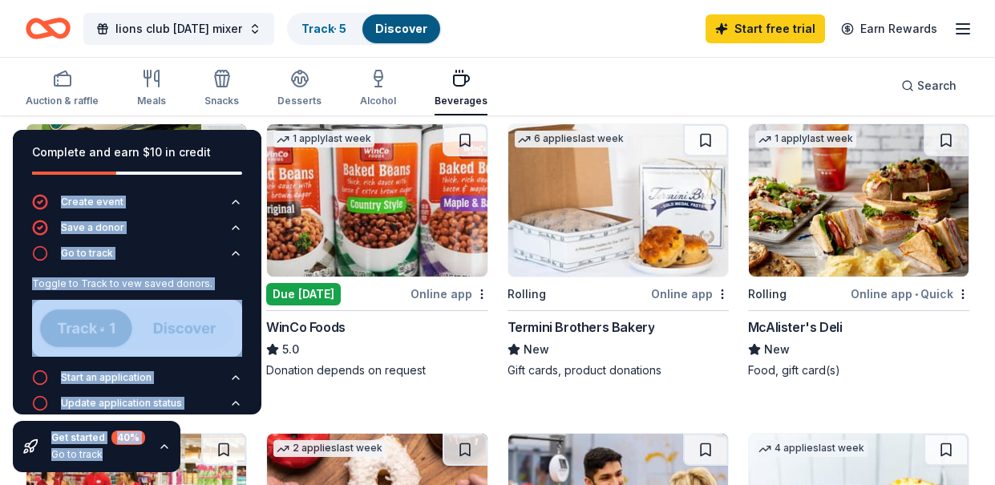
click at [806, 322] on div "McAlister's Deli" at bounding box center [795, 327] width 95 height 19
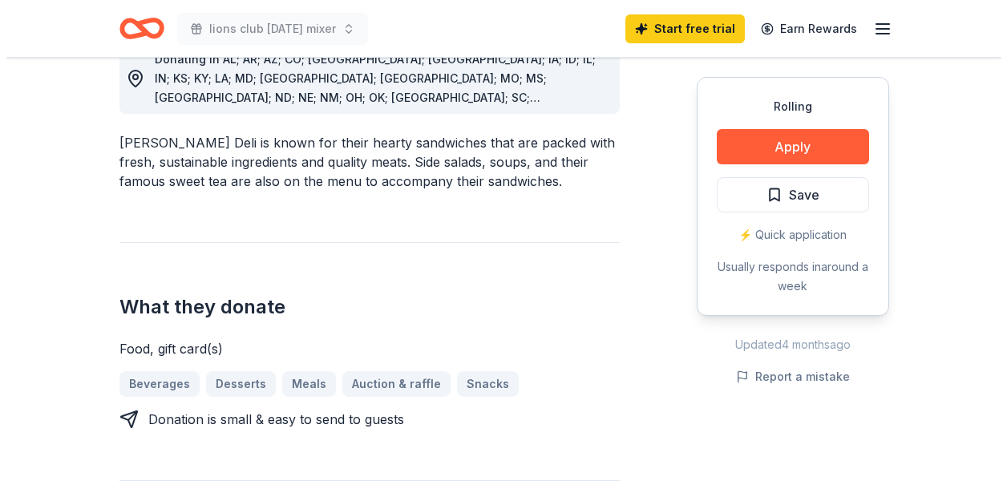
scroll to position [481, 0]
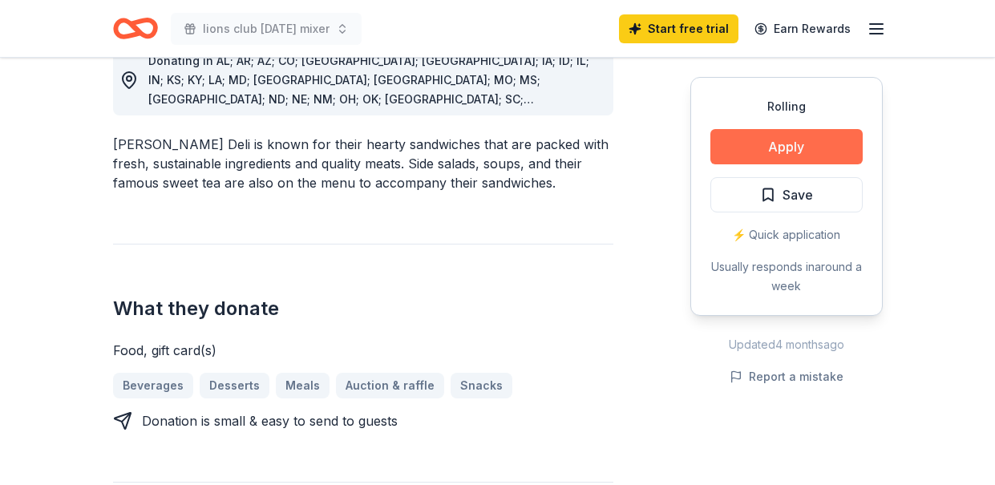
click at [799, 144] on button "Apply" at bounding box center [787, 146] width 152 height 35
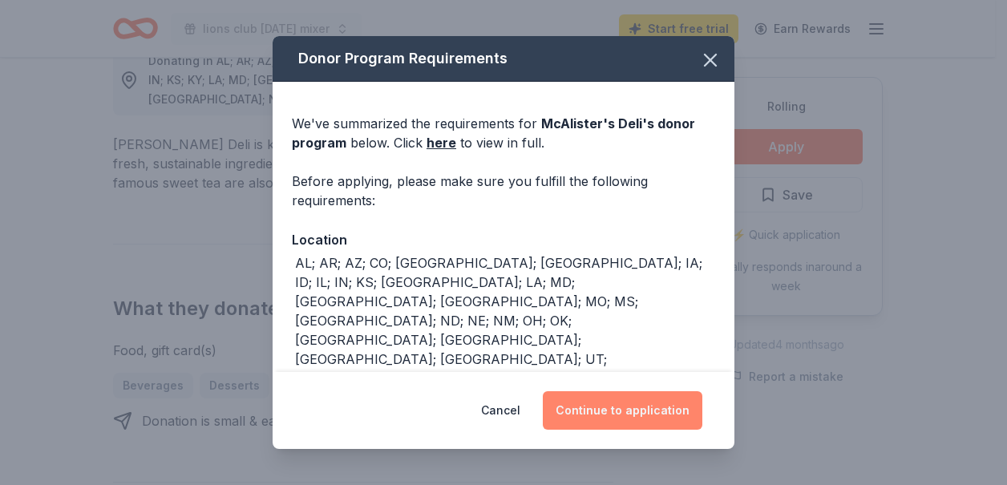
click at [670, 424] on button "Continue to application" at bounding box center [623, 410] width 160 height 38
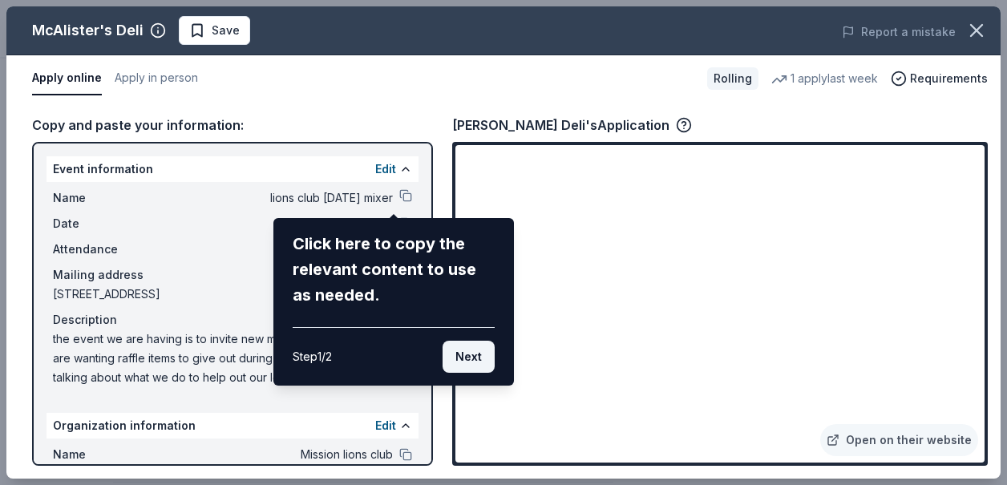
click at [462, 349] on button "Next" at bounding box center [469, 357] width 52 height 32
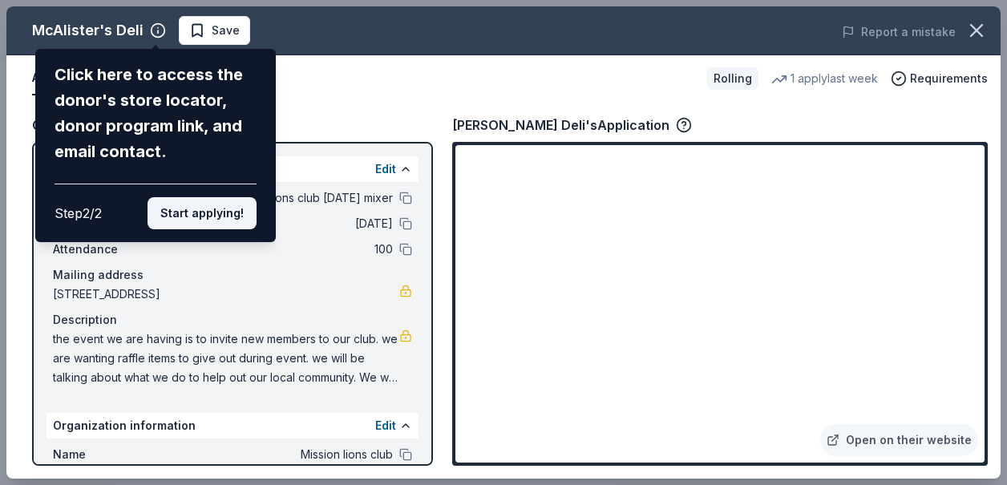
click at [200, 221] on button "Start applying!" at bounding box center [202, 213] width 109 height 32
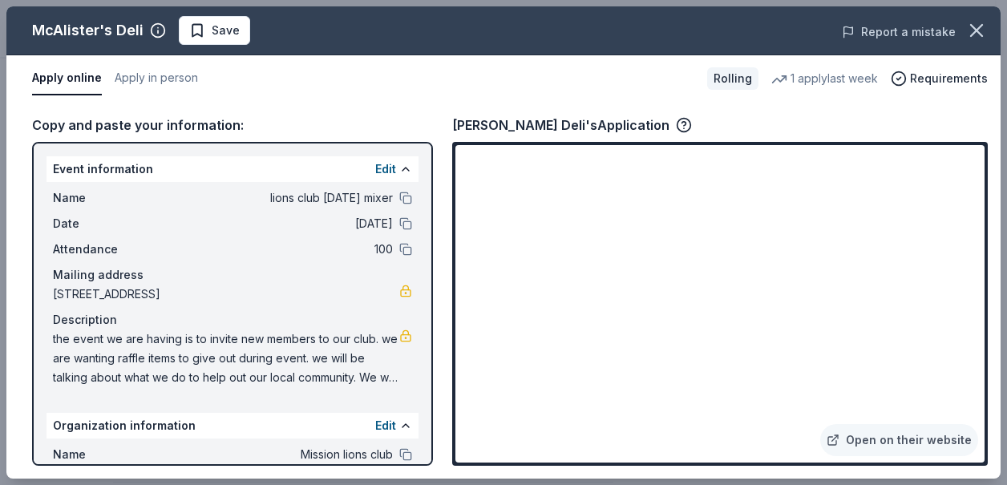
click at [865, 27] on button "Report a mistake" at bounding box center [899, 31] width 114 height 19
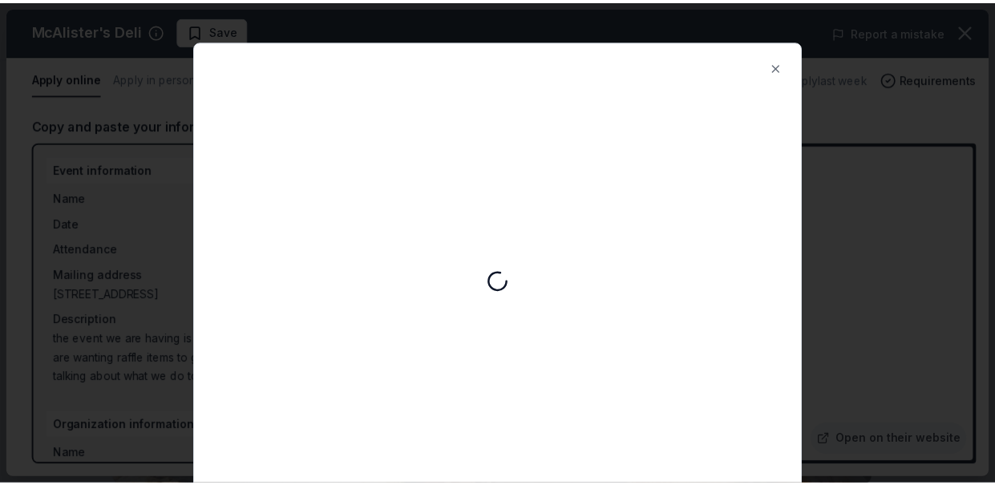
scroll to position [0, 0]
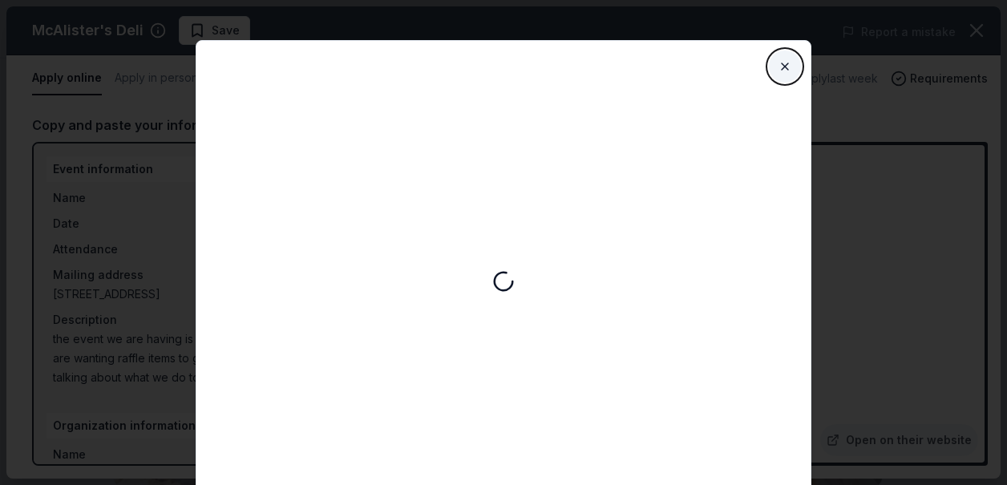
click at [787, 65] on button "Close" at bounding box center [785, 67] width 32 height 32
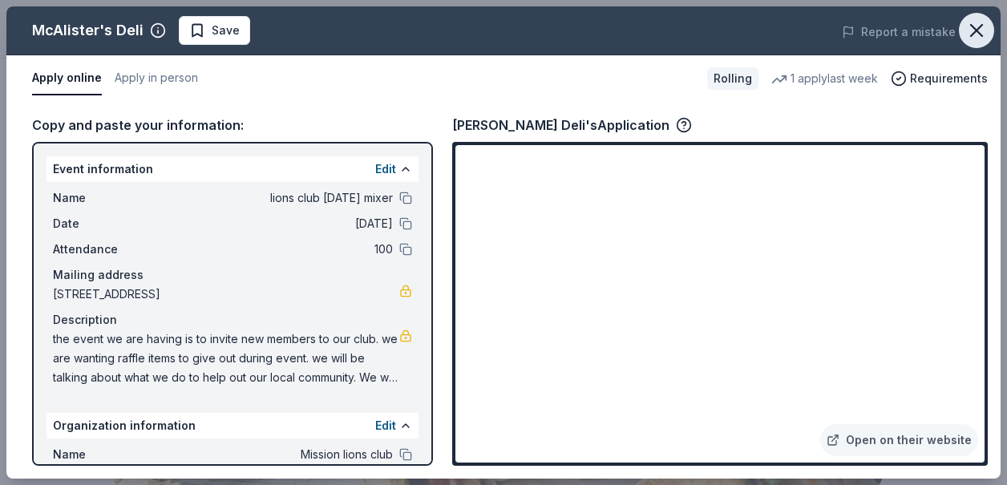
click at [974, 30] on icon "button" at bounding box center [977, 30] width 22 height 22
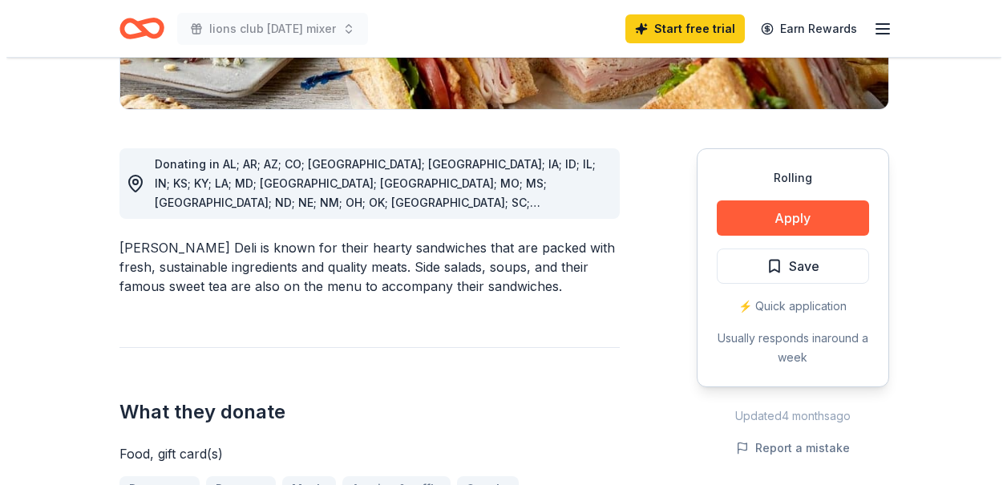
scroll to position [401, 0]
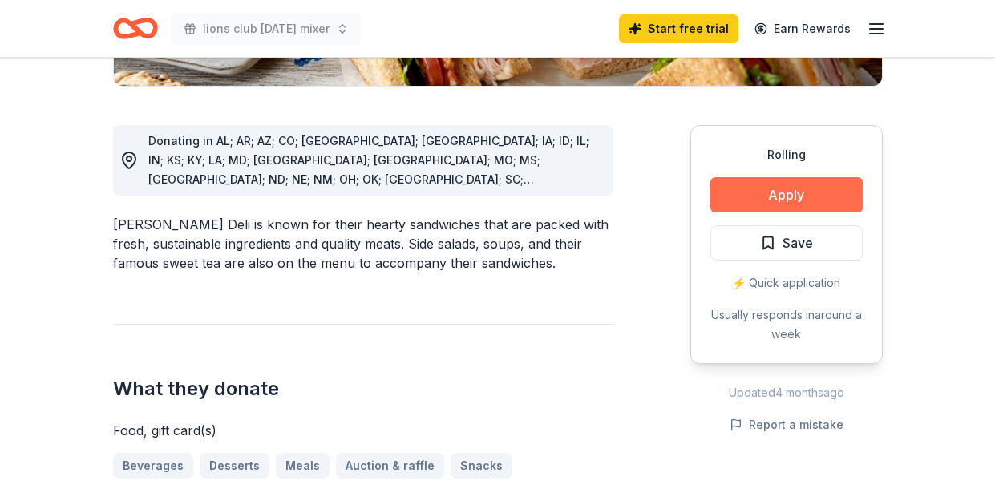
click at [768, 194] on button "Apply" at bounding box center [787, 194] width 152 height 35
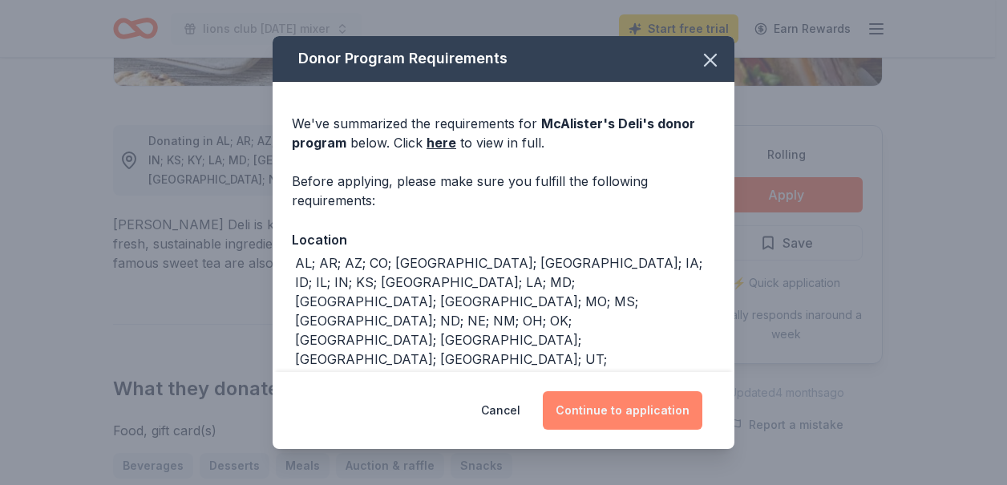
drag, startPoint x: 637, startPoint y: 423, endPoint x: 637, endPoint y: 411, distance: 12.8
click at [637, 421] on button "Continue to application" at bounding box center [623, 410] width 160 height 38
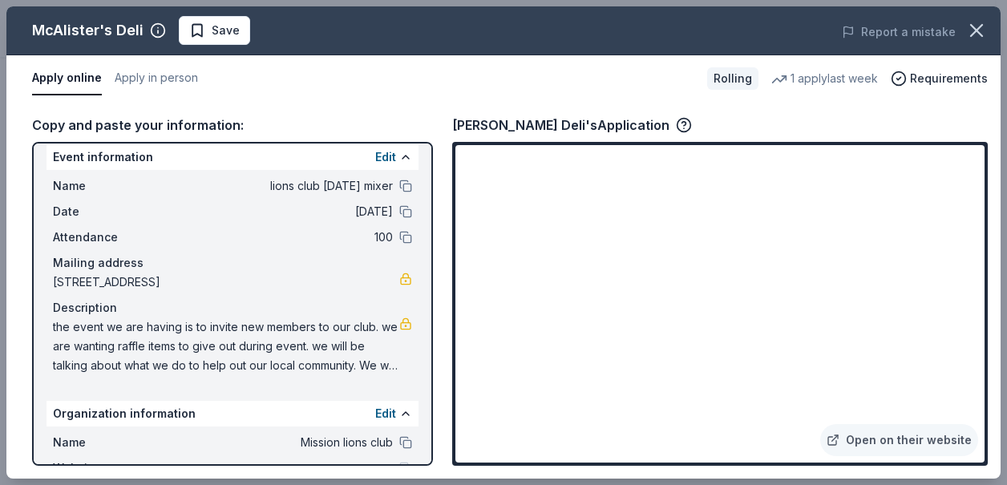
scroll to position [0, 0]
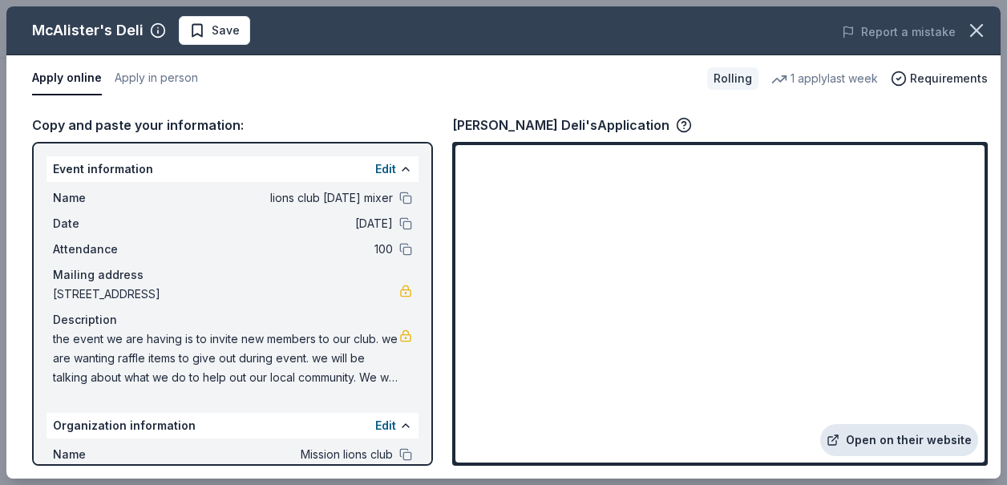
click at [884, 438] on link "Open on their website" at bounding box center [899, 440] width 158 height 32
